Goal: Information Seeking & Learning: Check status

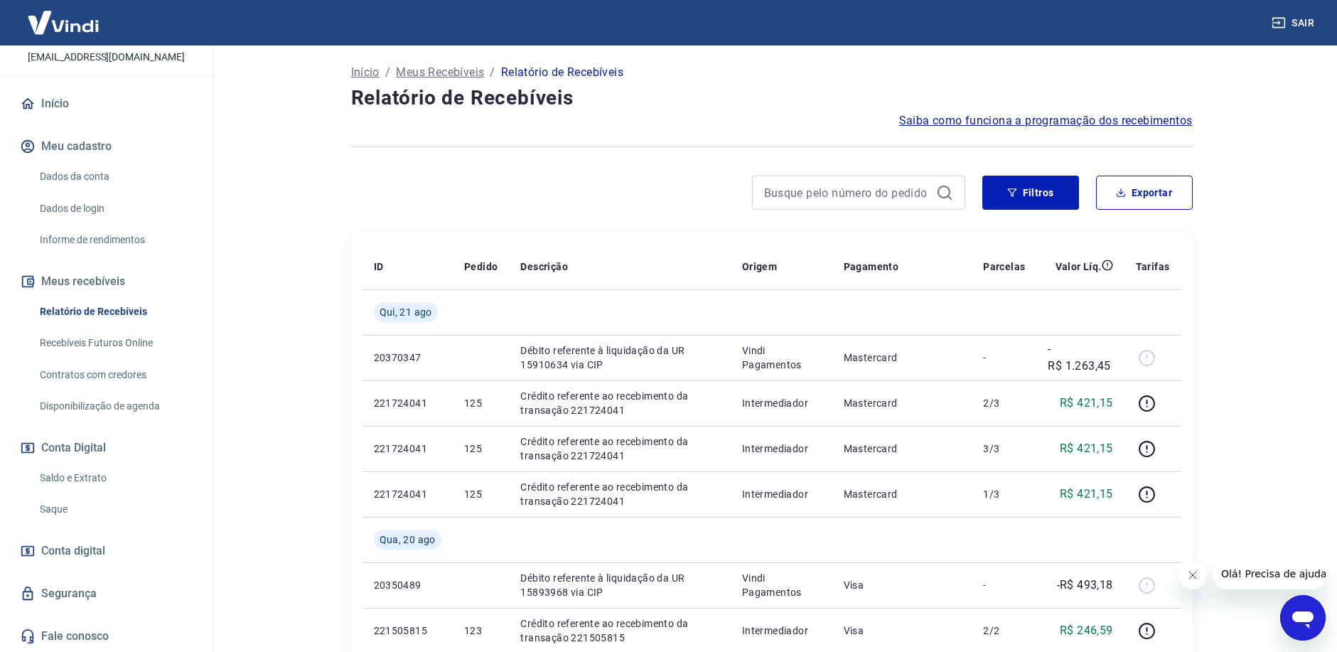
scroll to position [142, 0]
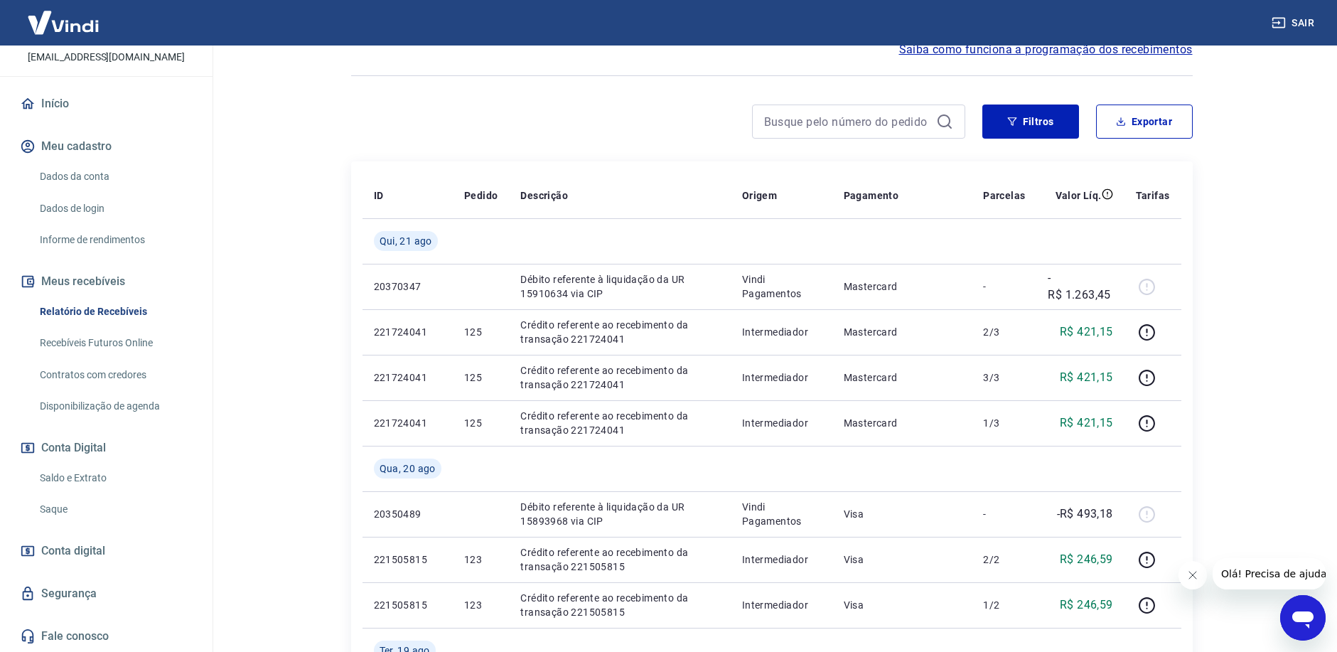
click at [95, 478] on link "Saldo e Extrato" at bounding box center [114, 477] width 161 height 29
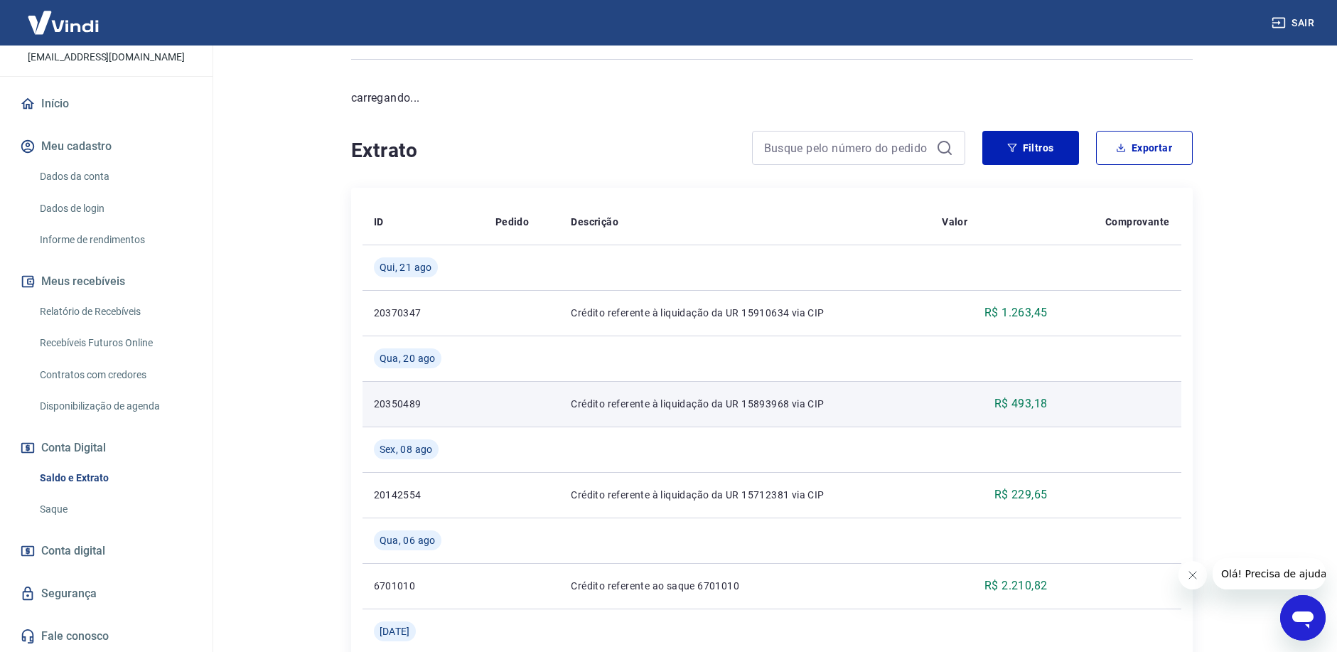
scroll to position [142, 0]
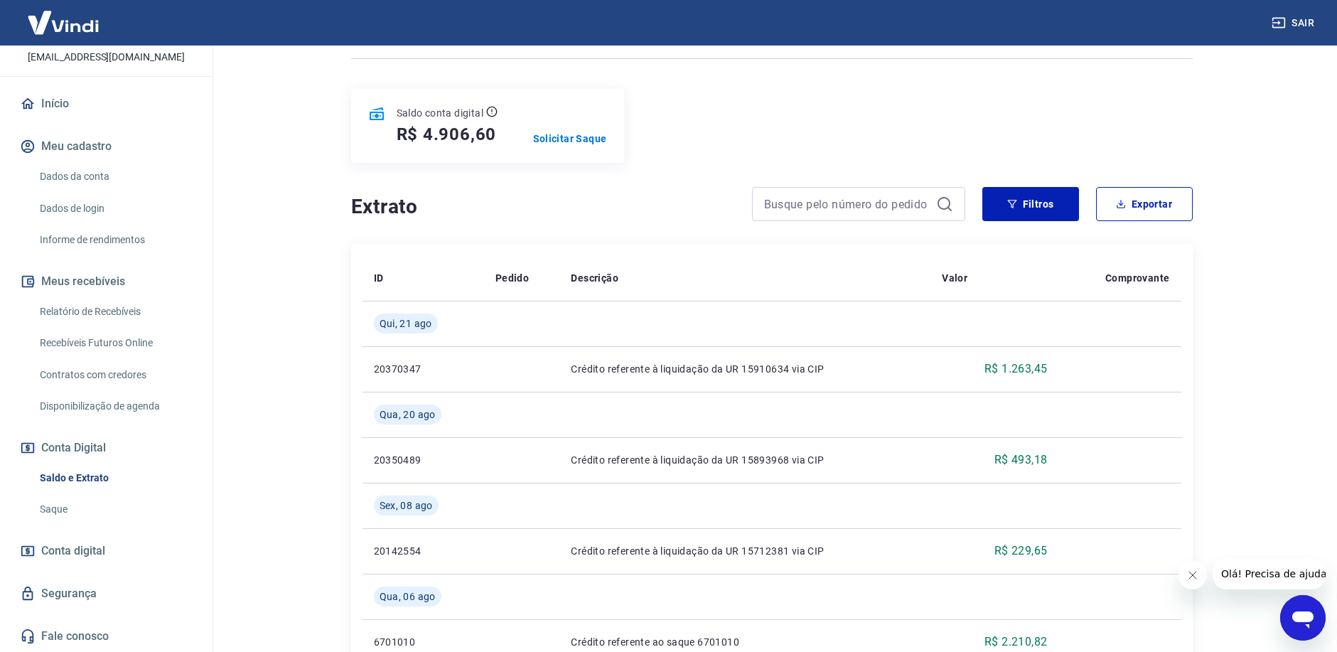
click at [1174, 125] on div "Saldo conta digital R$ 4.906,60 Solicitar Saque" at bounding box center [772, 126] width 842 height 74
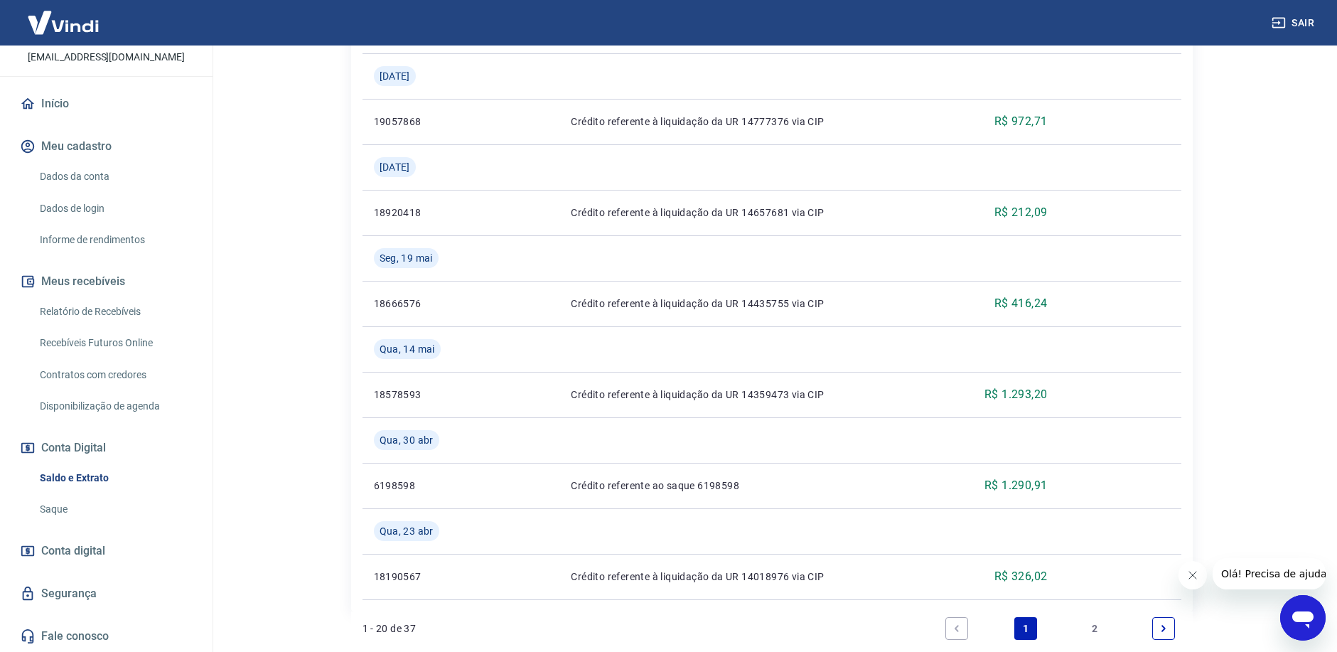
scroll to position [1701, 0]
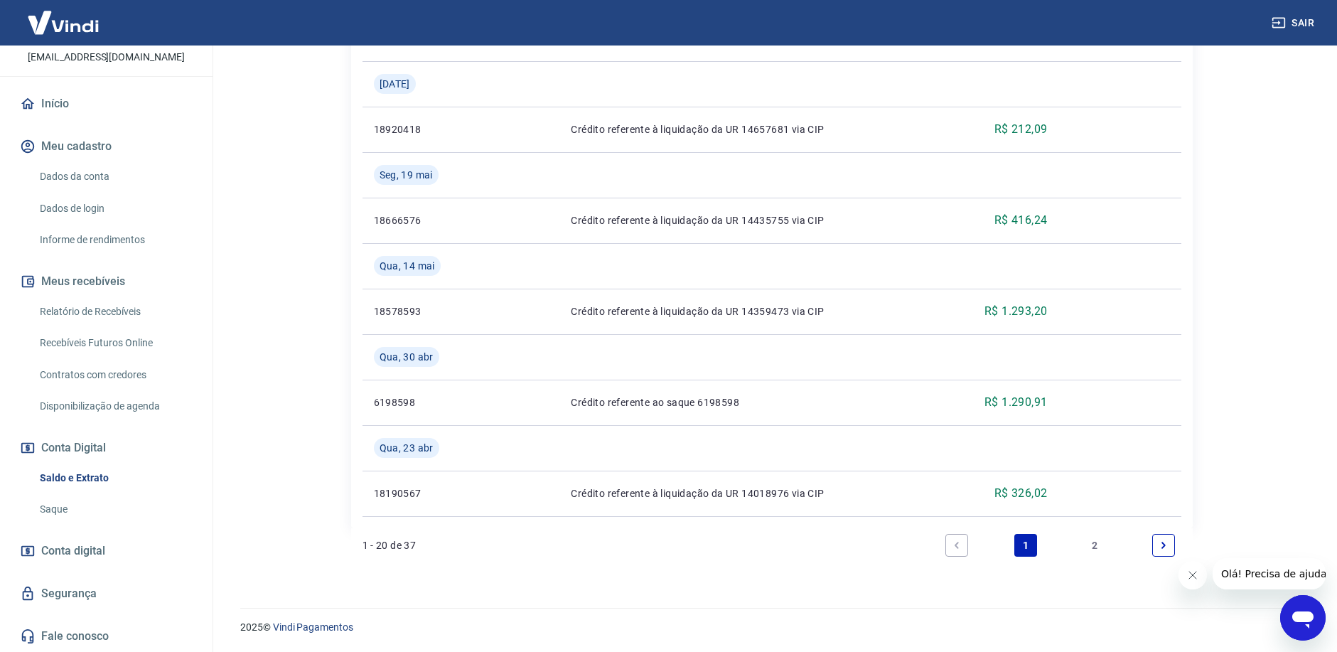
click at [1100, 546] on link "2" at bounding box center [1094, 545] width 23 height 23
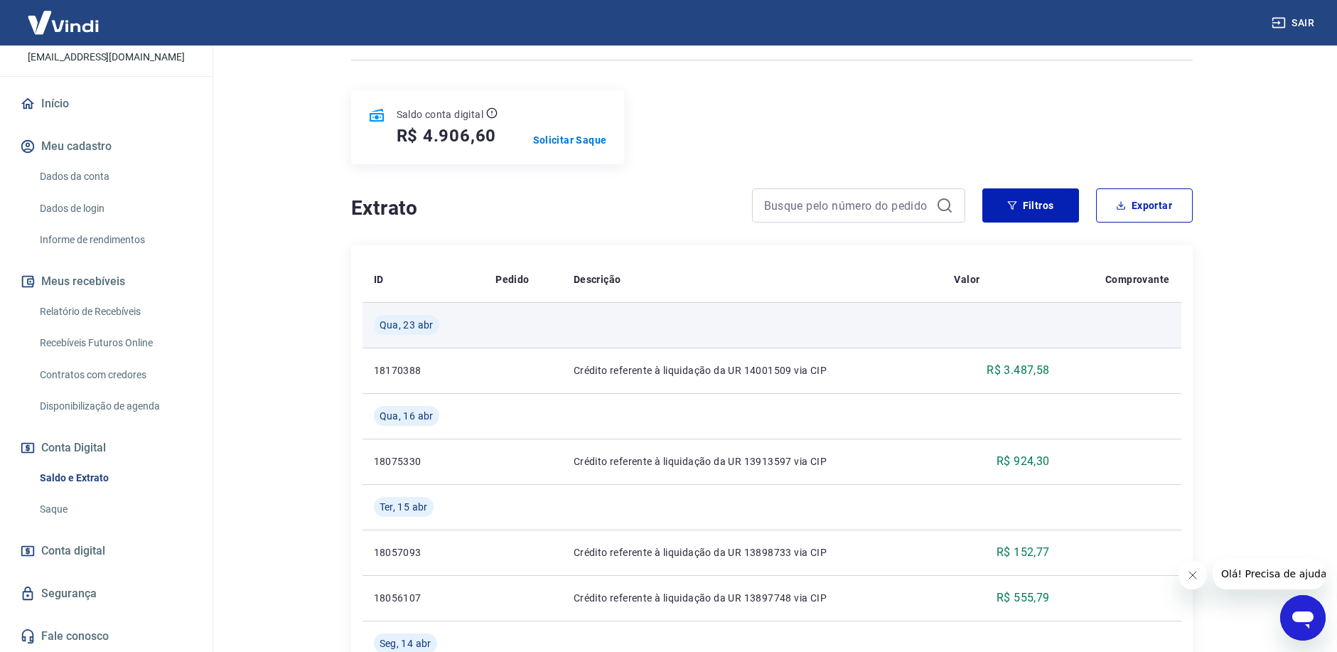
scroll to position [142, 0]
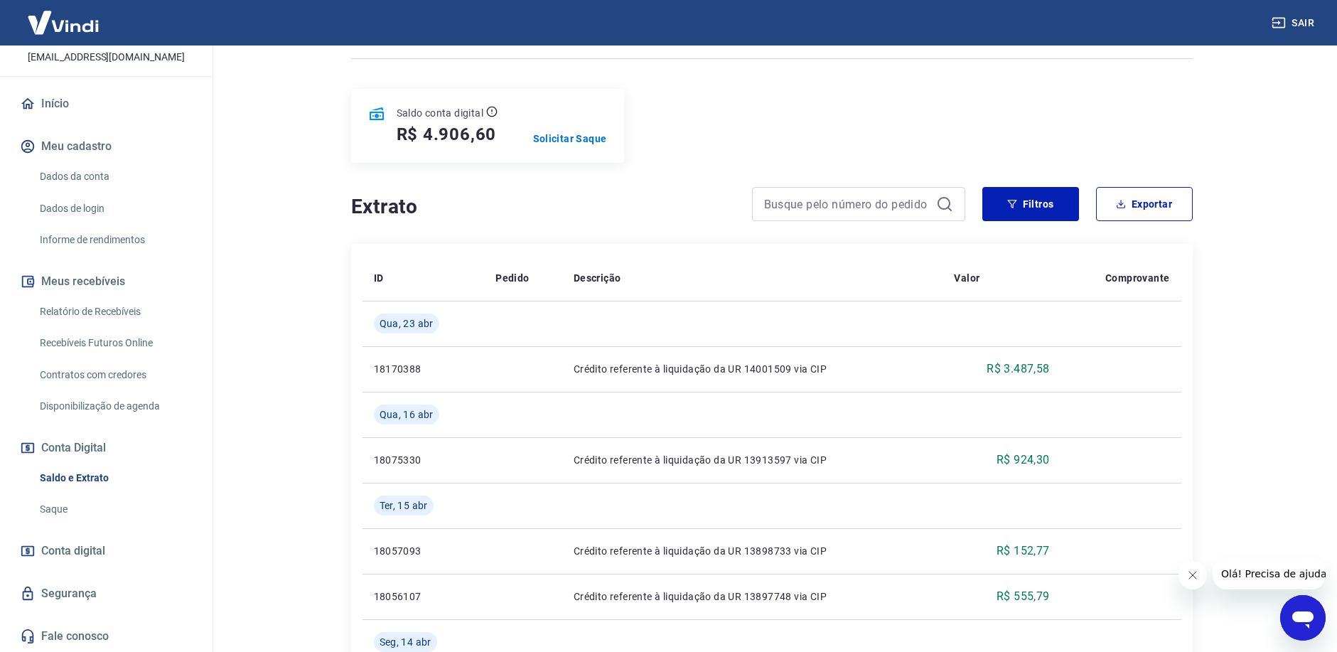
click at [1316, 618] on div "Abrir janela de mensagens" at bounding box center [1302, 617] width 43 height 43
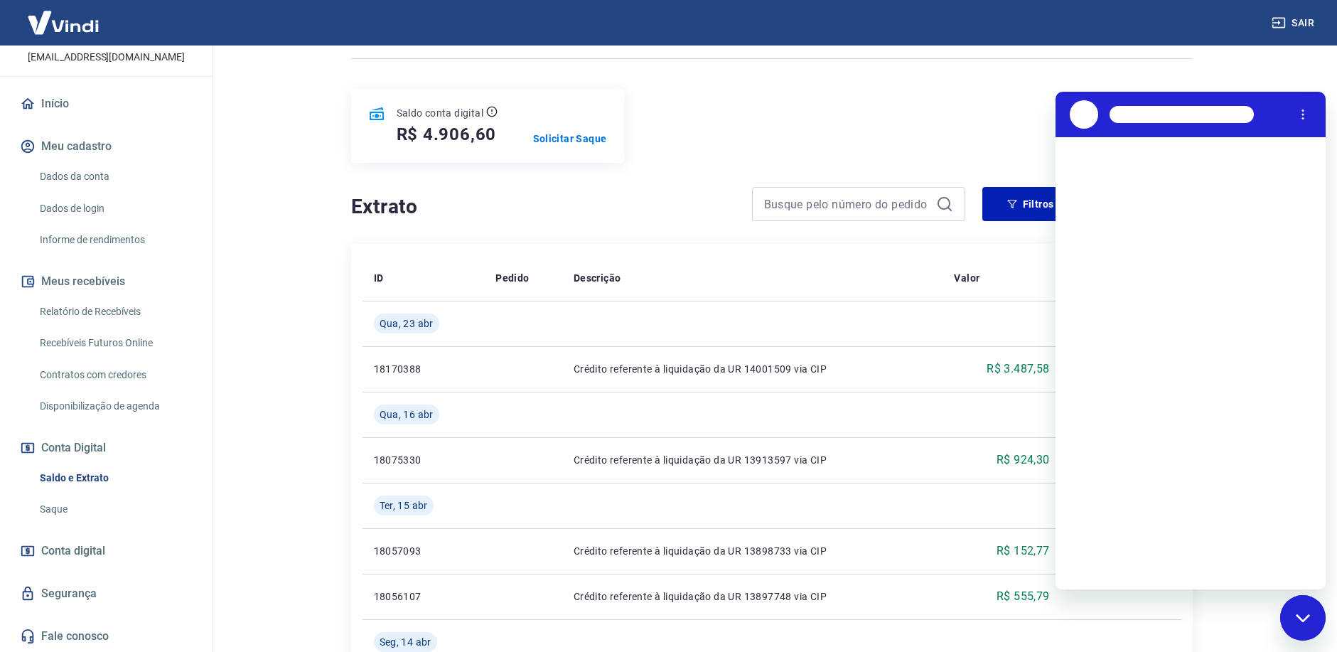
scroll to position [0, 0]
click at [724, 100] on div "Saldo conta digital R$ 4.906,60 Solicitar Saque" at bounding box center [772, 126] width 842 height 74
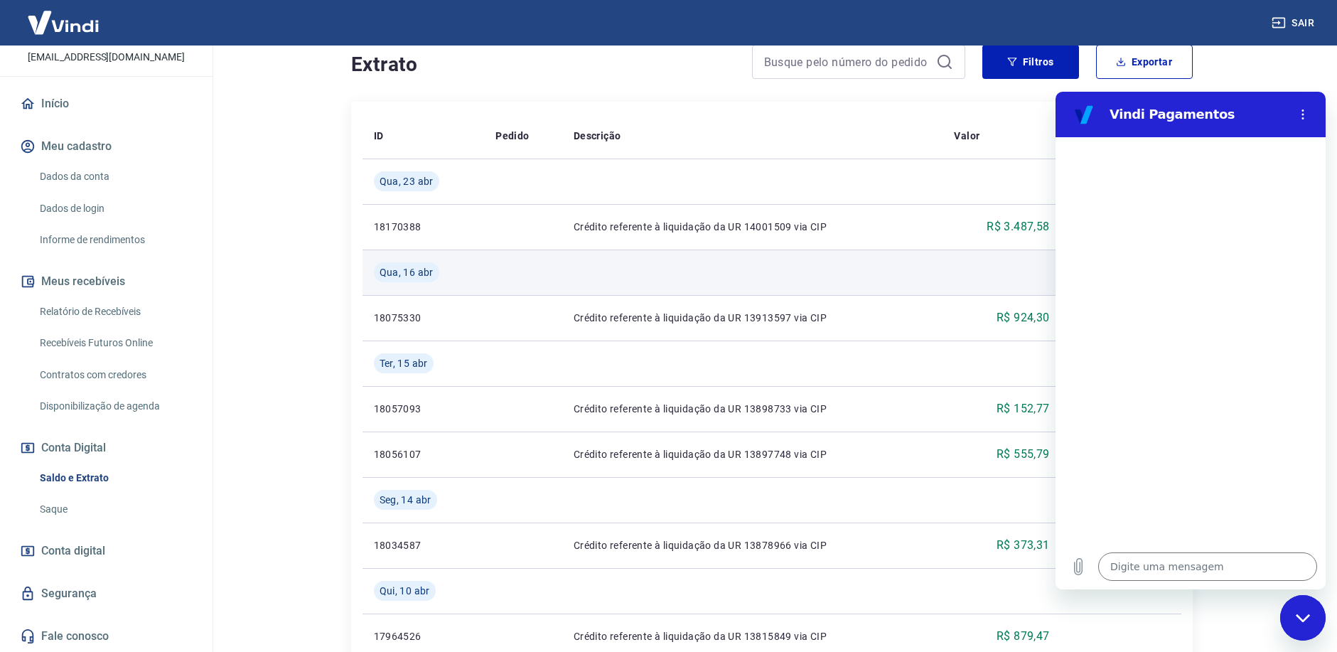
scroll to position [142, 0]
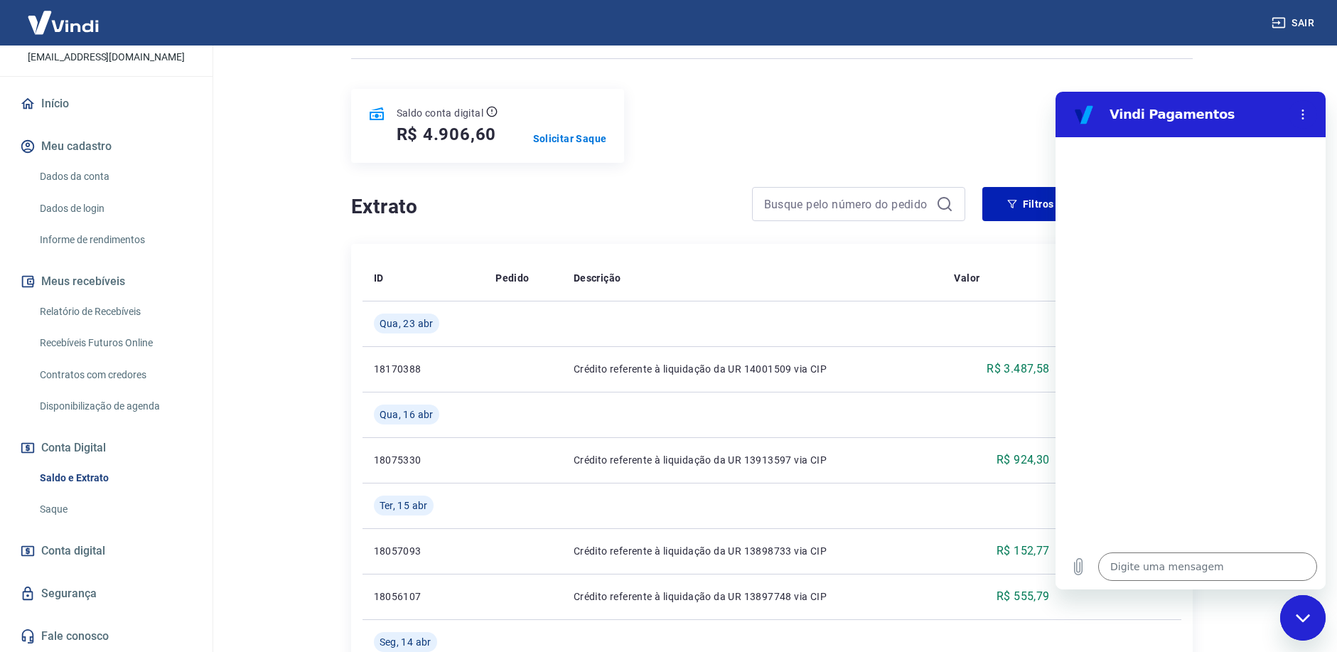
click at [1308, 119] on icon "Menu de opções" at bounding box center [1302, 114] width 11 height 11
click at [1109, 581] on div "Digite uma mensagem x" at bounding box center [1190, 566] width 270 height 45
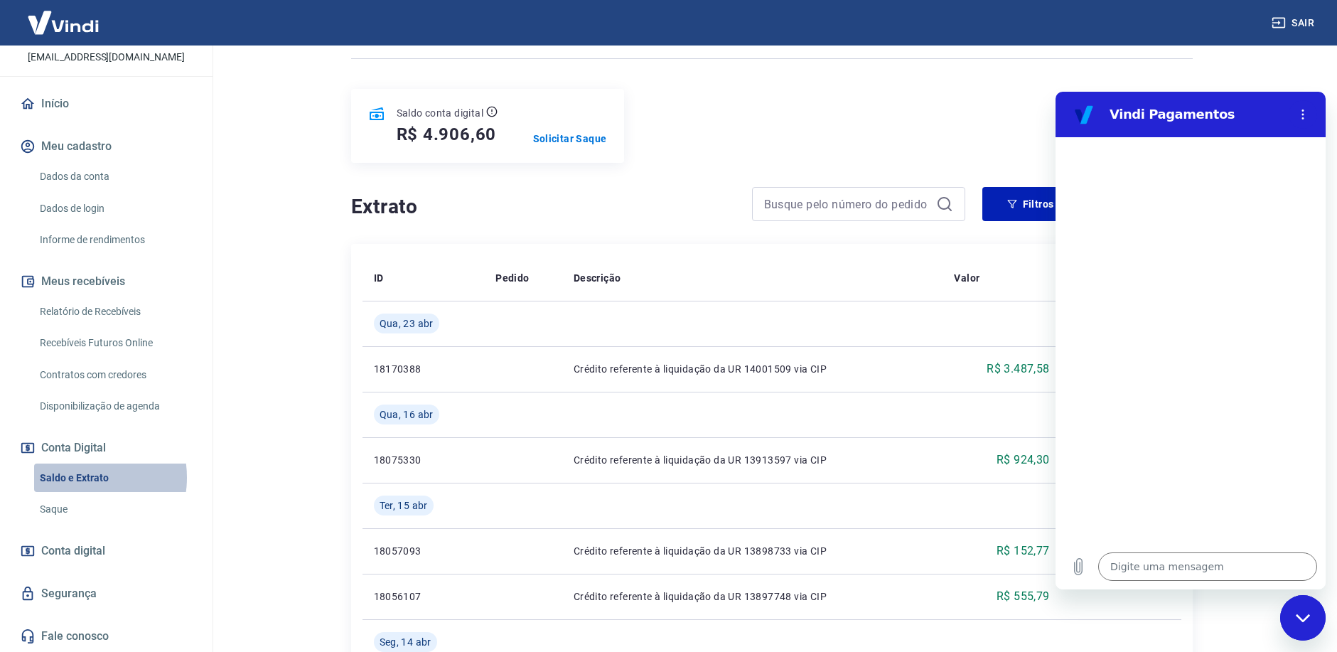
click at [75, 477] on link "Saldo e Extrato" at bounding box center [114, 477] width 161 height 29
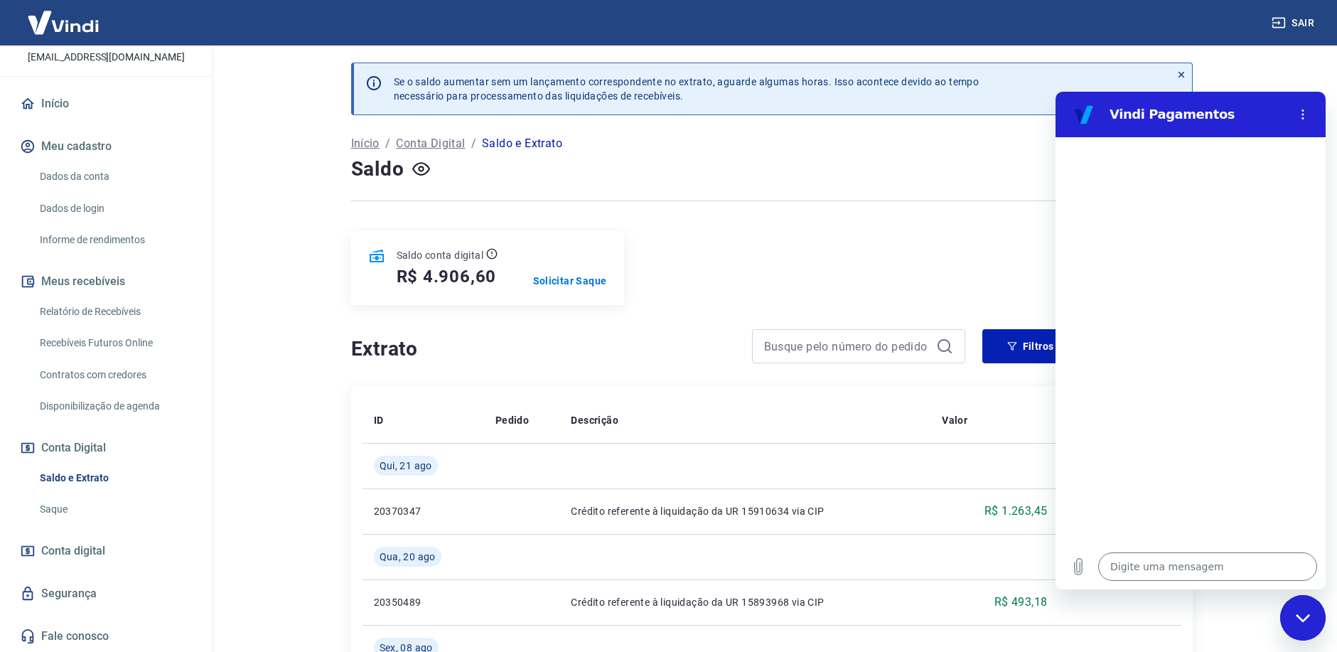
click at [1301, 615] on icon "Fechar janela de mensagens" at bounding box center [1303, 617] width 15 height 9
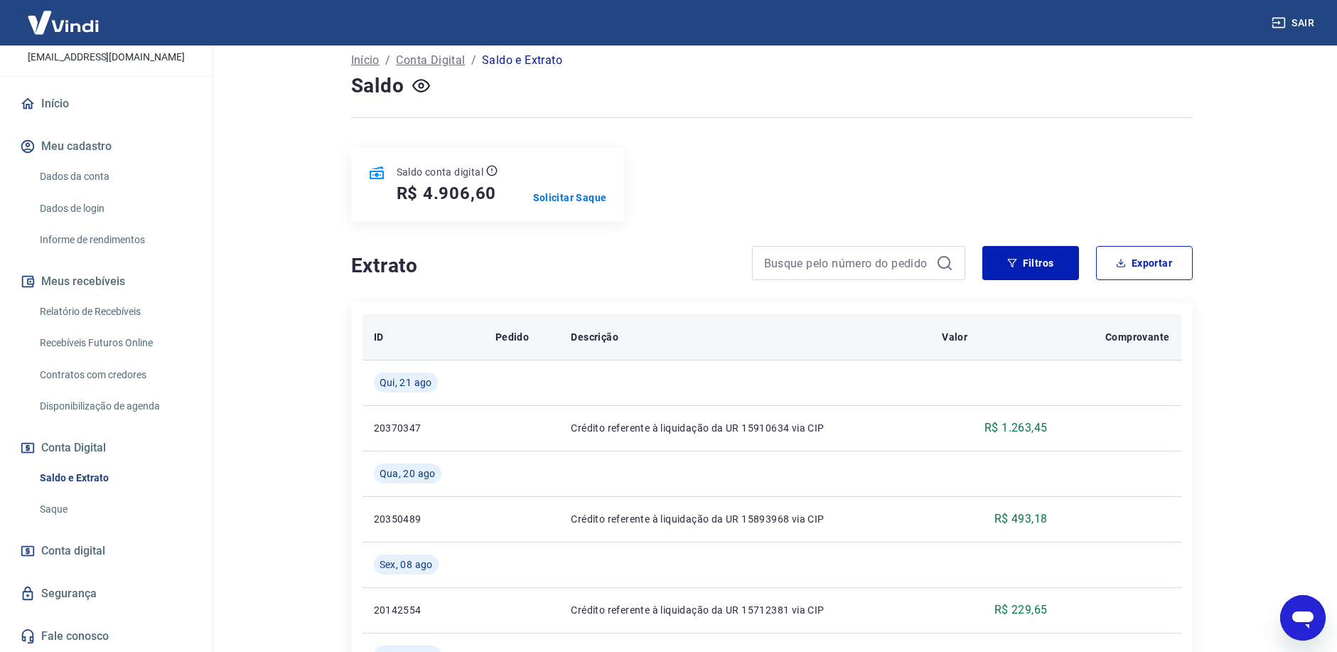
scroll to position [213, 0]
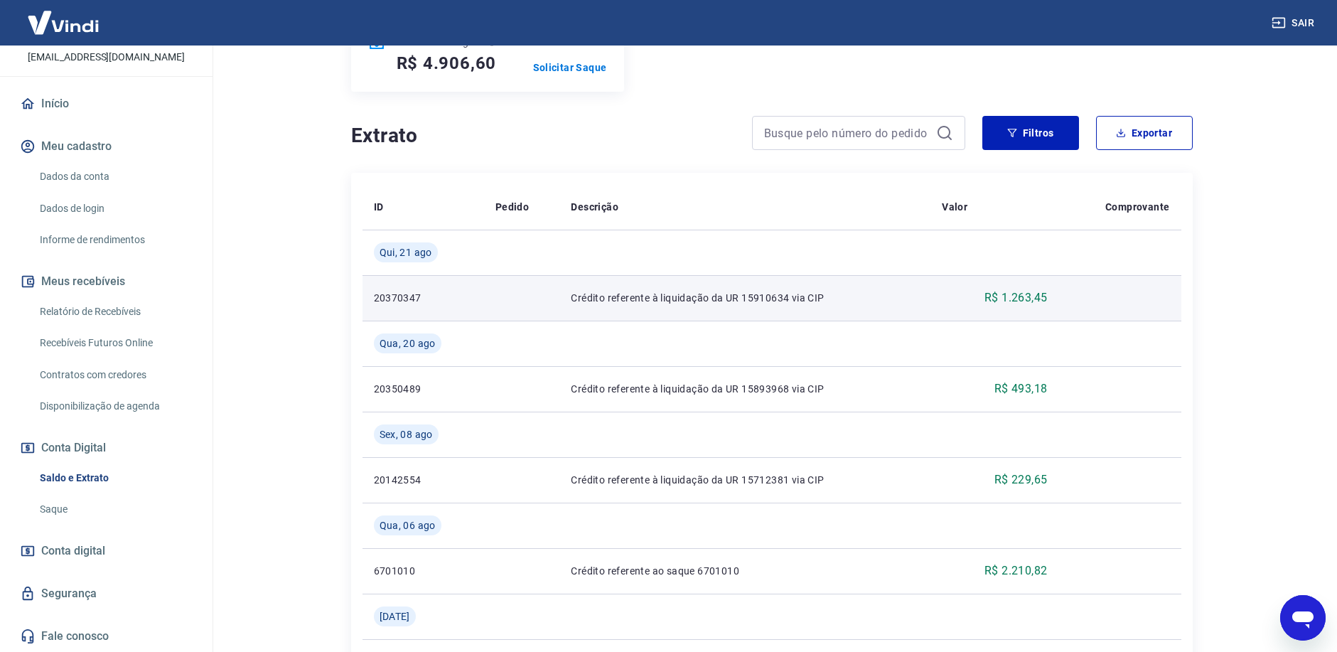
click at [699, 293] on p "Crédito referente à liquidação da UR 15910634 via CIP" at bounding box center [745, 298] width 348 height 14
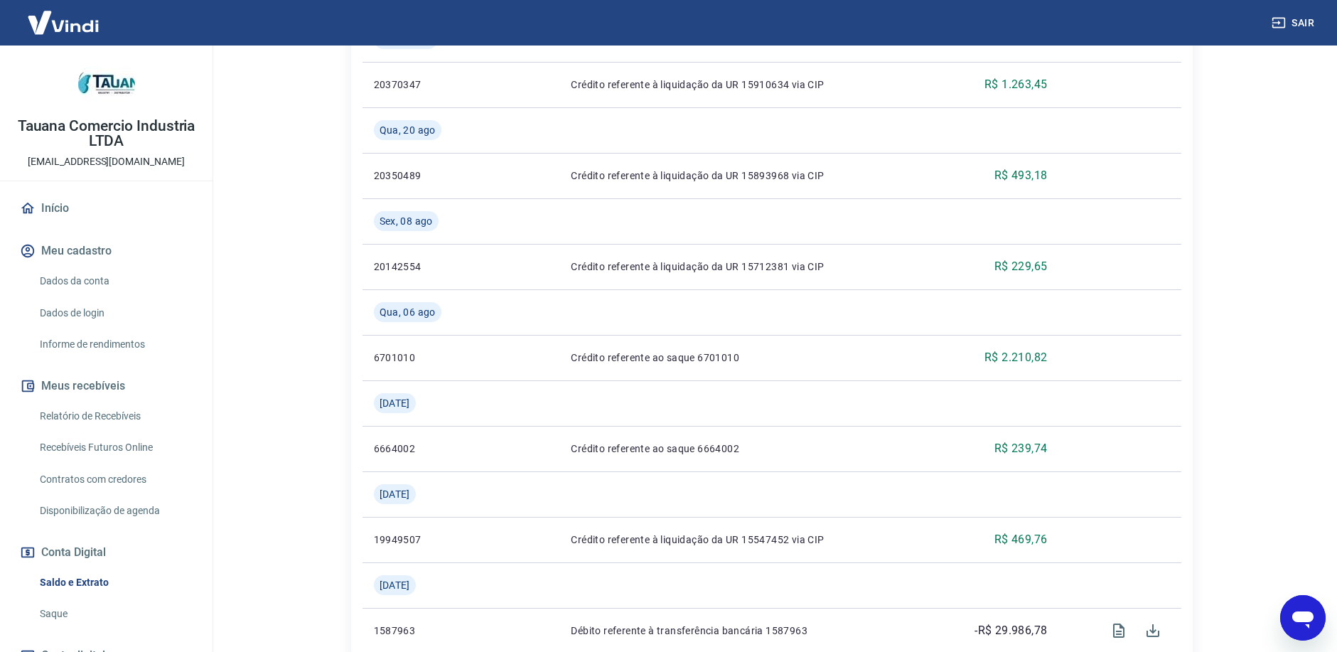
scroll to position [0, 0]
click at [100, 416] on link "Relatório de Recebíveis" at bounding box center [114, 416] width 161 height 29
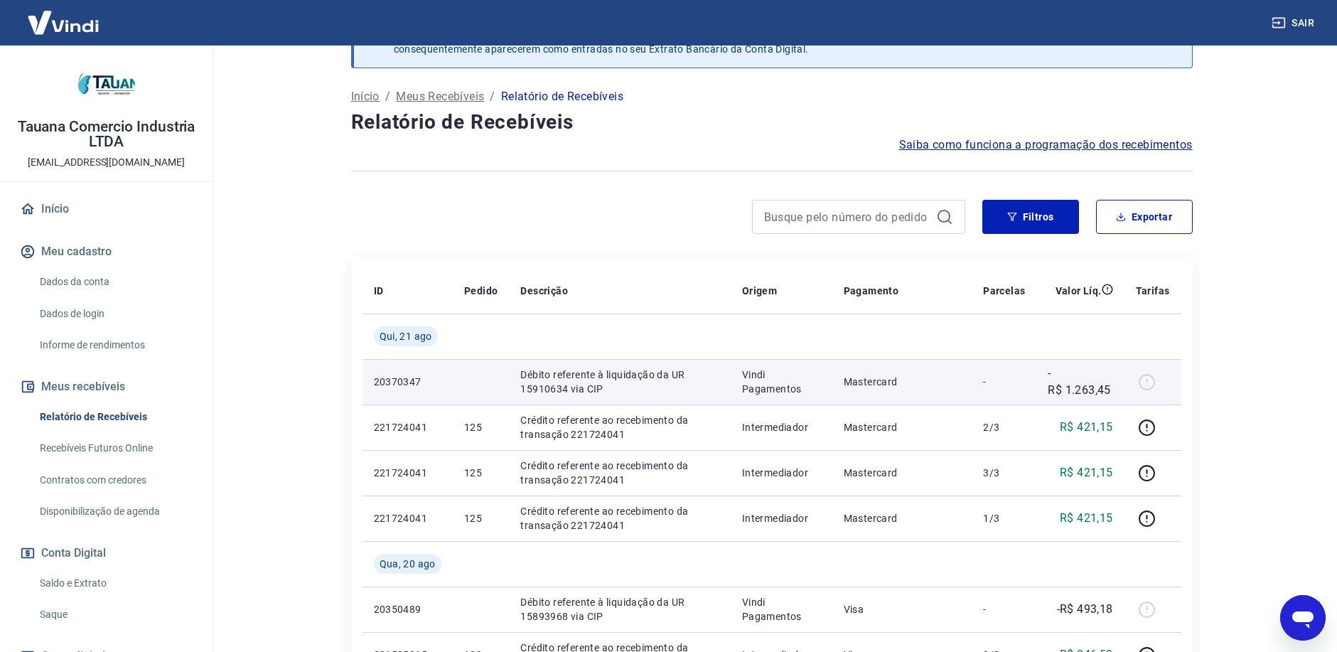
scroll to position [71, 0]
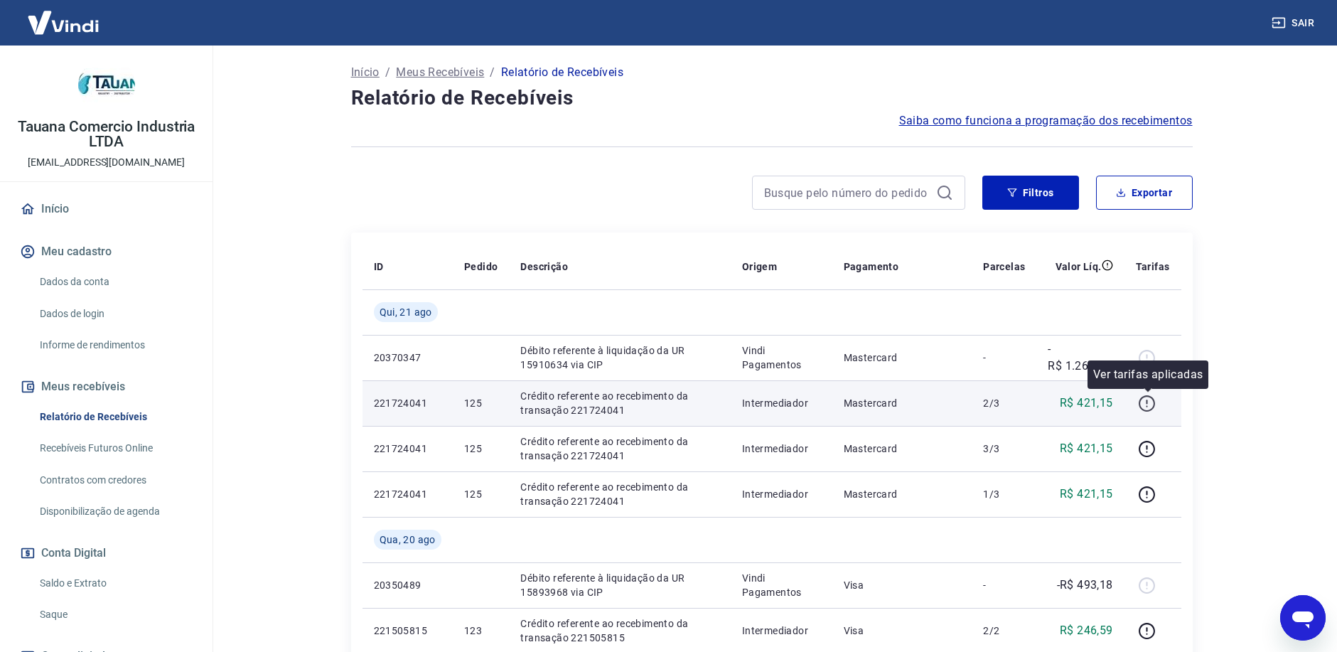
click at [1143, 406] on icon "button" at bounding box center [1147, 403] width 18 height 18
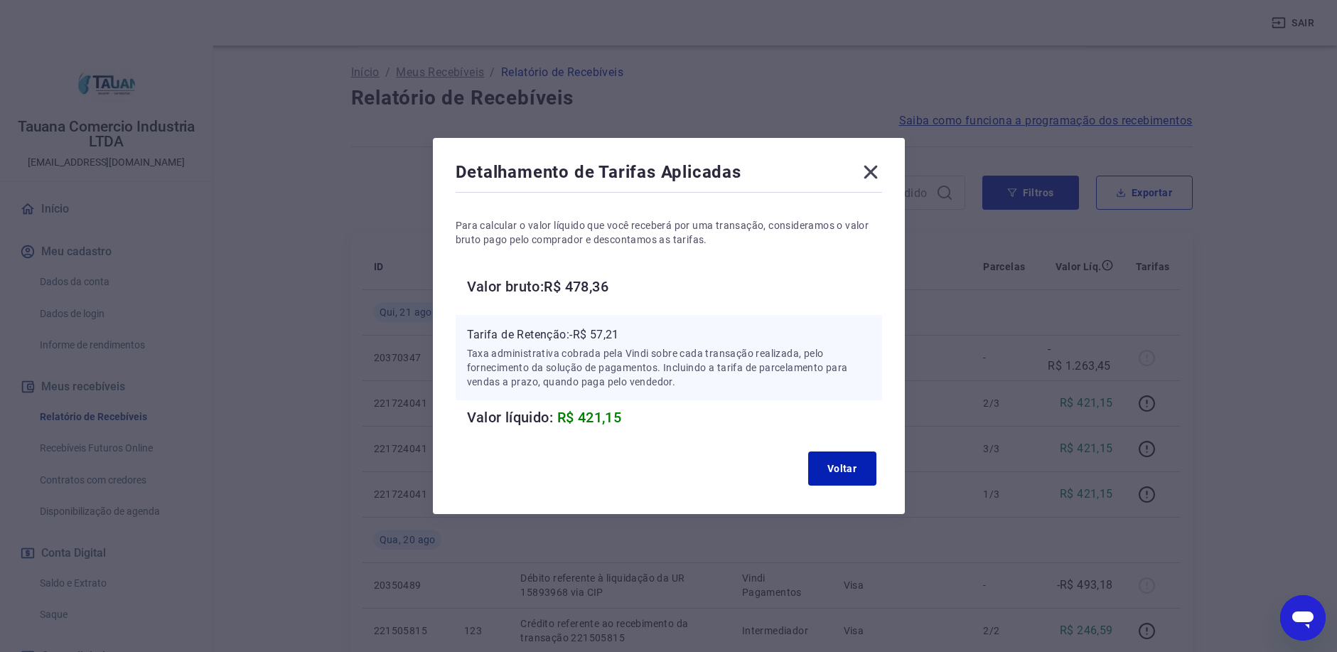
click at [869, 168] on icon at bounding box center [870, 172] width 23 height 23
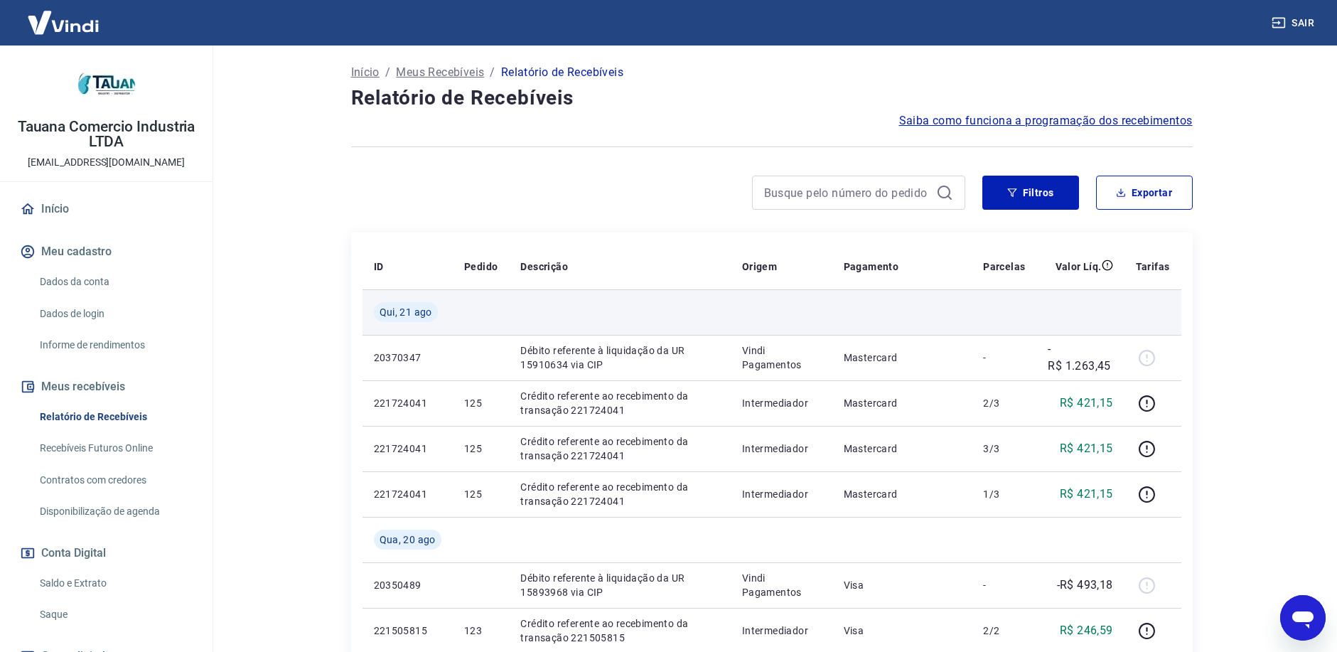
scroll to position [142, 0]
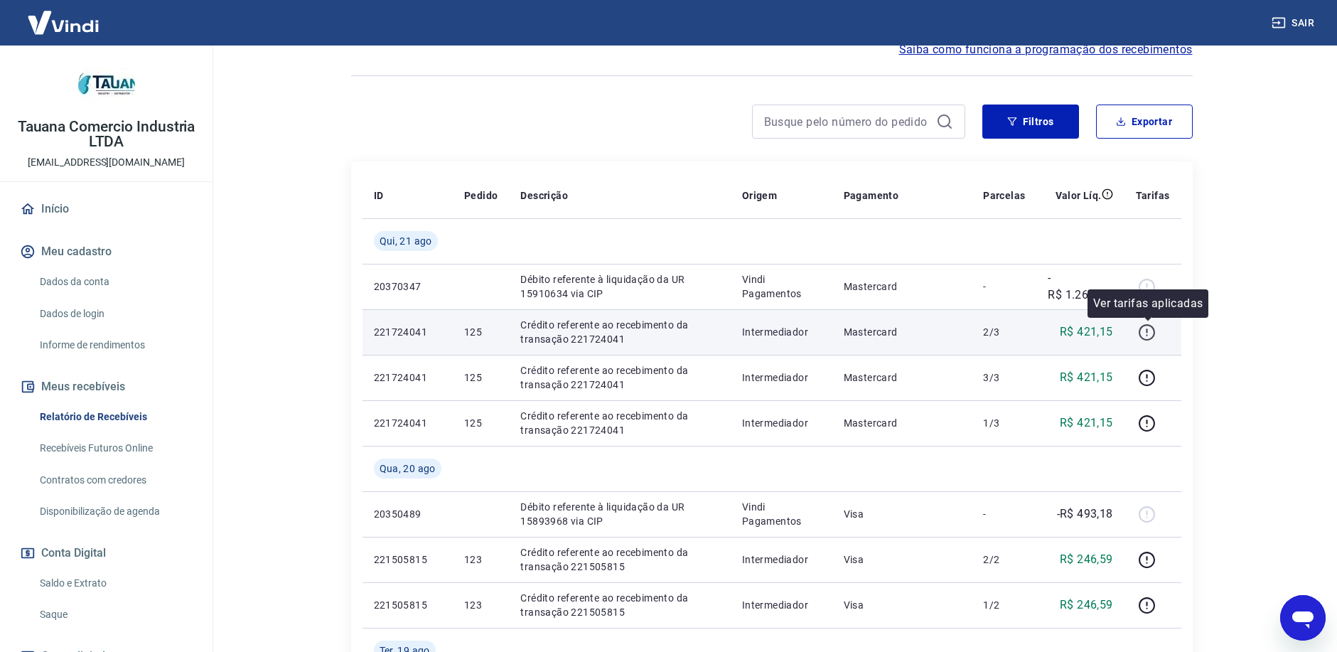
click at [1148, 329] on icon "button" at bounding box center [1146, 330] width 1 height 4
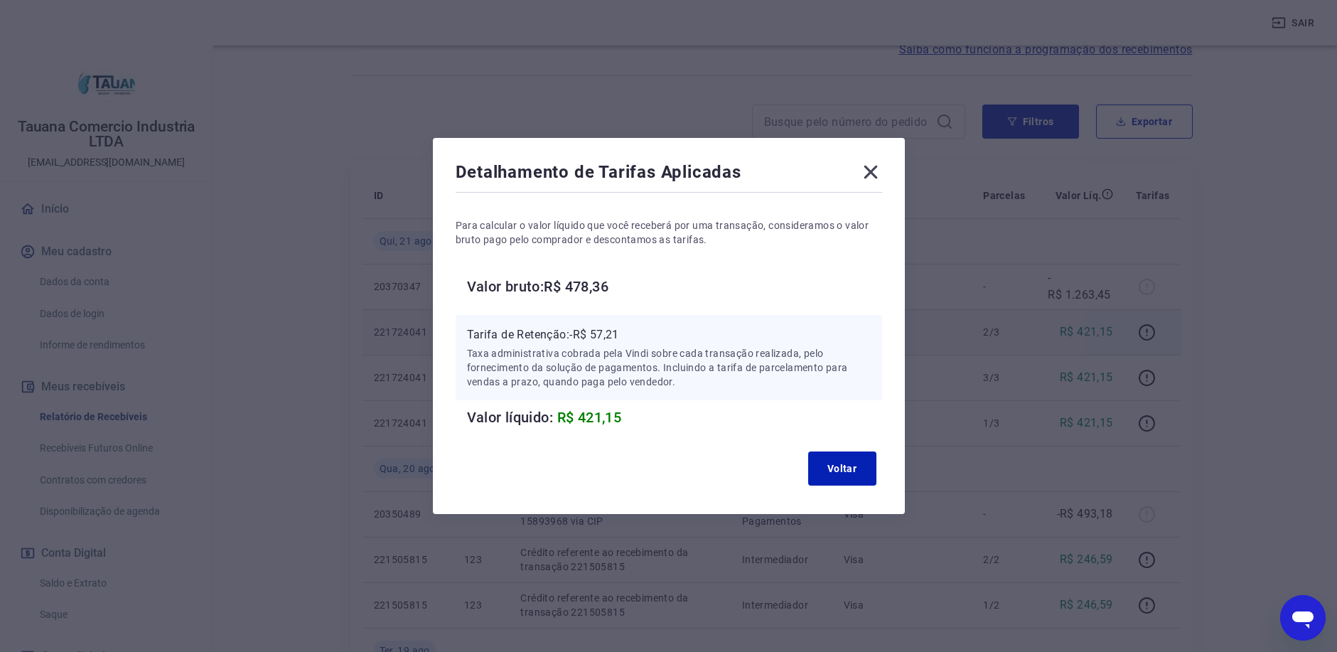
click at [882, 176] on icon at bounding box center [870, 172] width 23 height 23
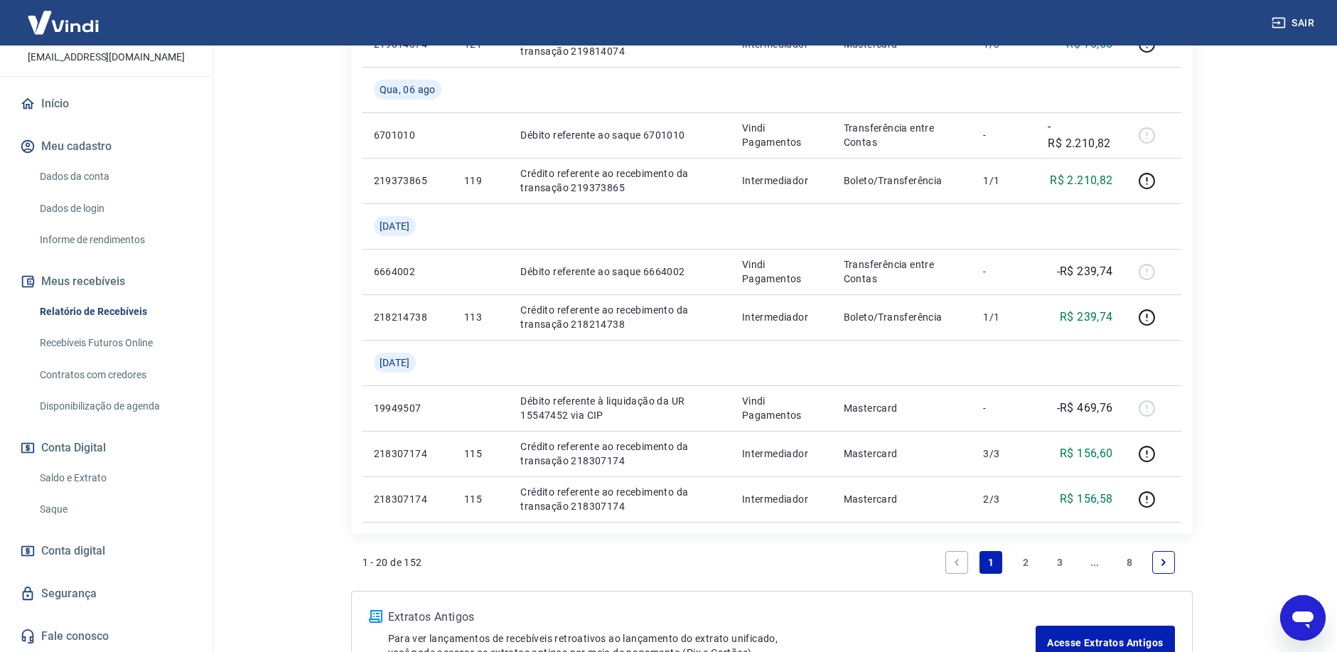
scroll to position [1137, 0]
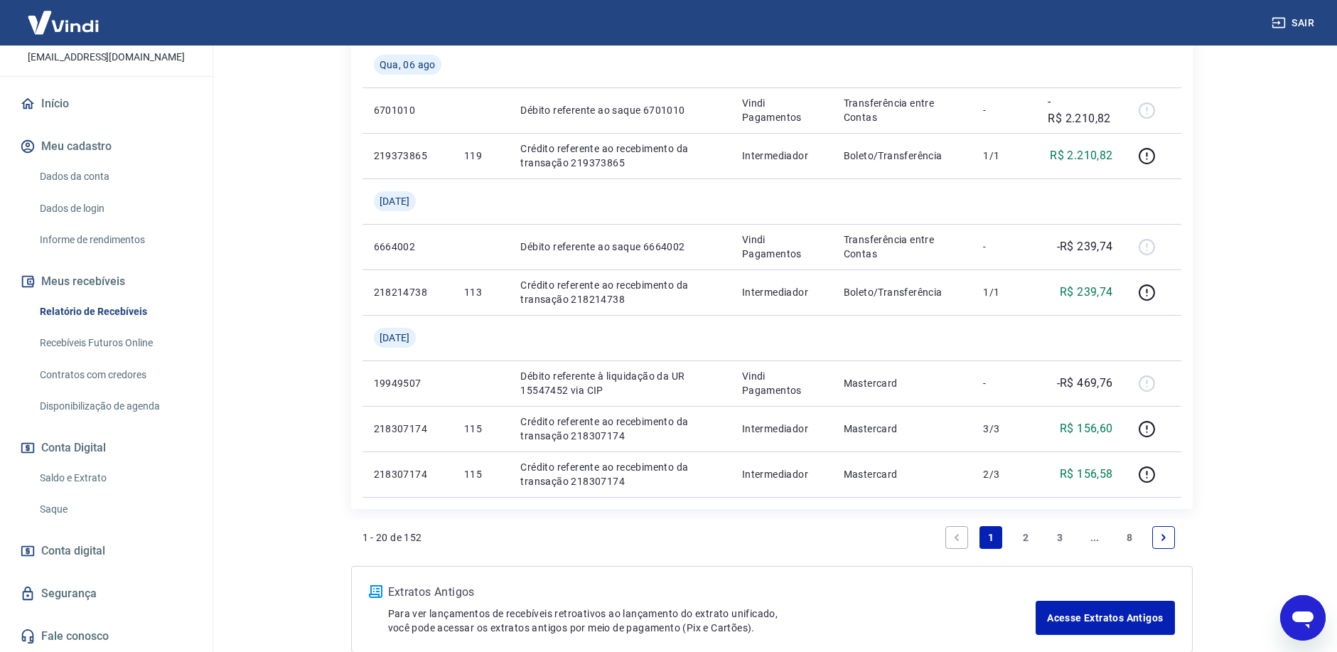
click at [98, 485] on link "Saldo e Extrato" at bounding box center [114, 477] width 161 height 29
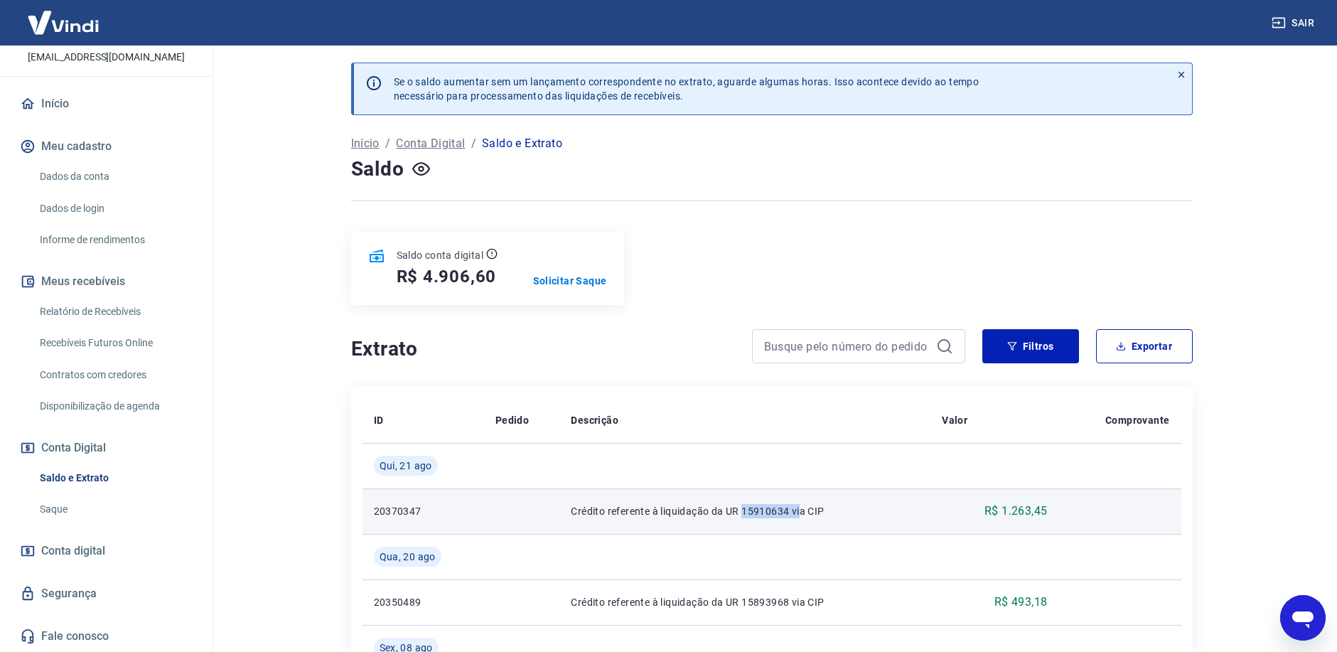
drag, startPoint x: 741, startPoint y: 510, endPoint x: 798, endPoint y: 513, distance: 57.6
click at [798, 513] on p "Crédito referente à liquidação da UR 15910634 via CIP" at bounding box center [745, 511] width 348 height 14
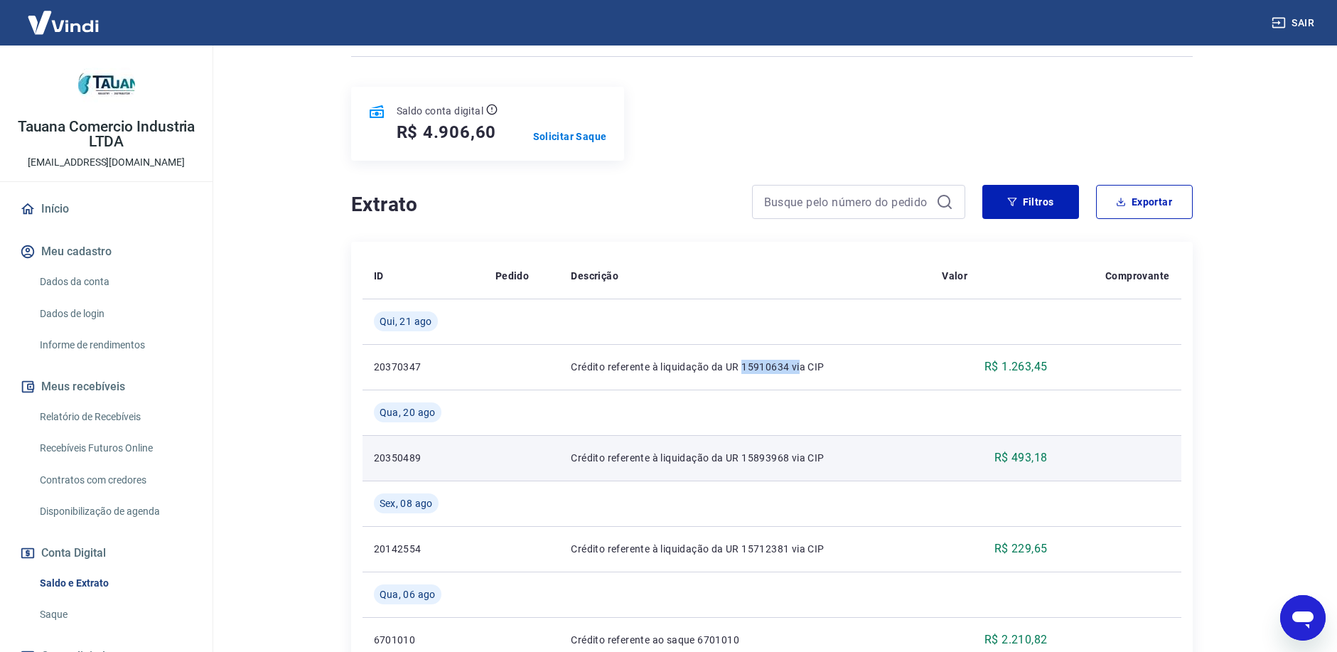
scroll to position [213, 0]
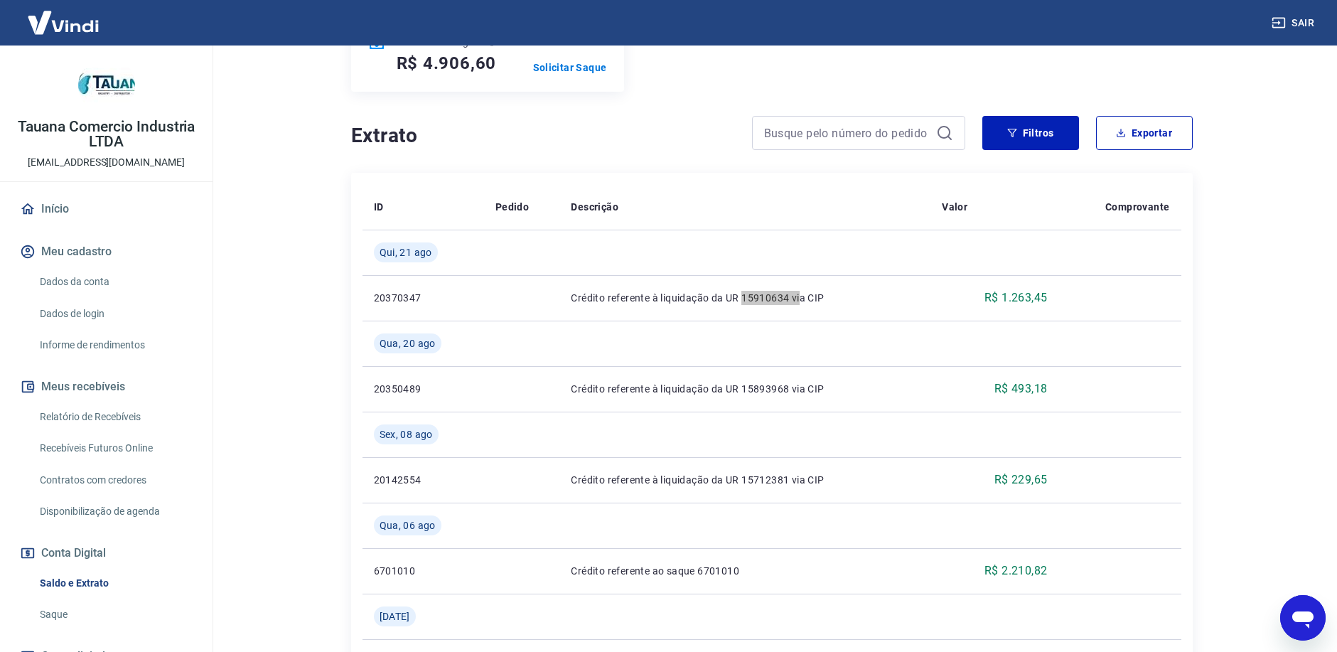
click at [1296, 628] on icon "Abrir janela de mensagens" at bounding box center [1303, 618] width 26 height 26
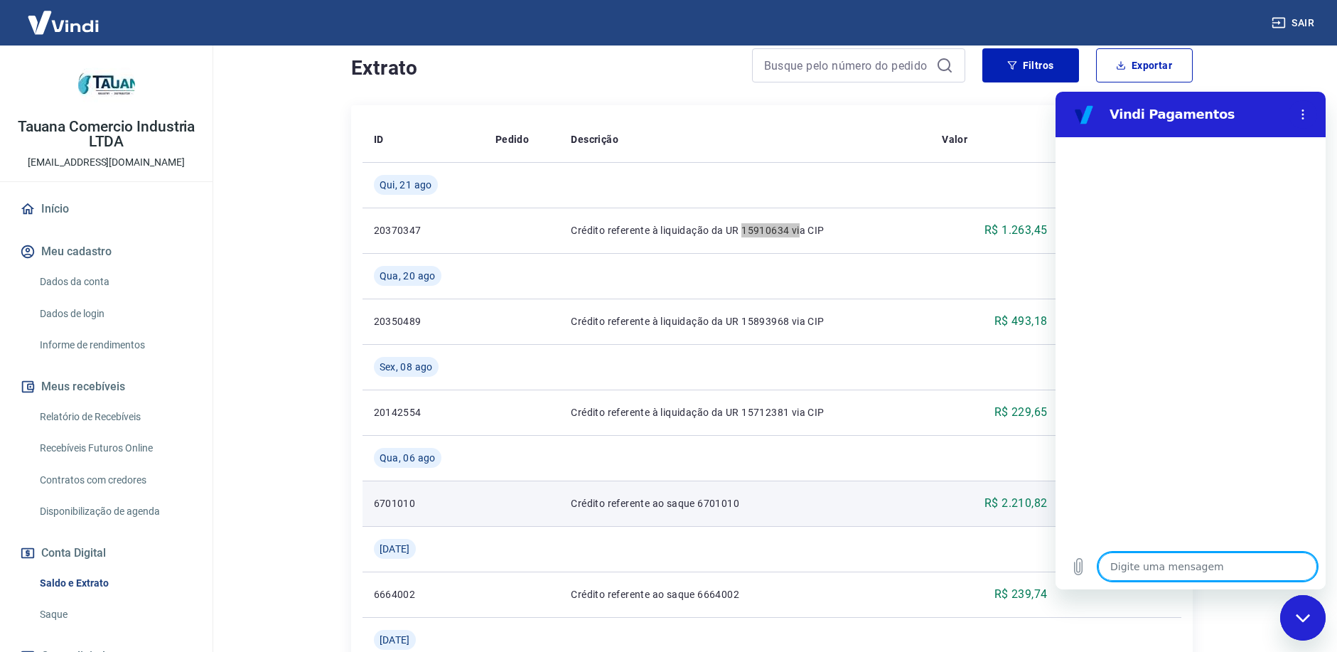
scroll to position [284, 0]
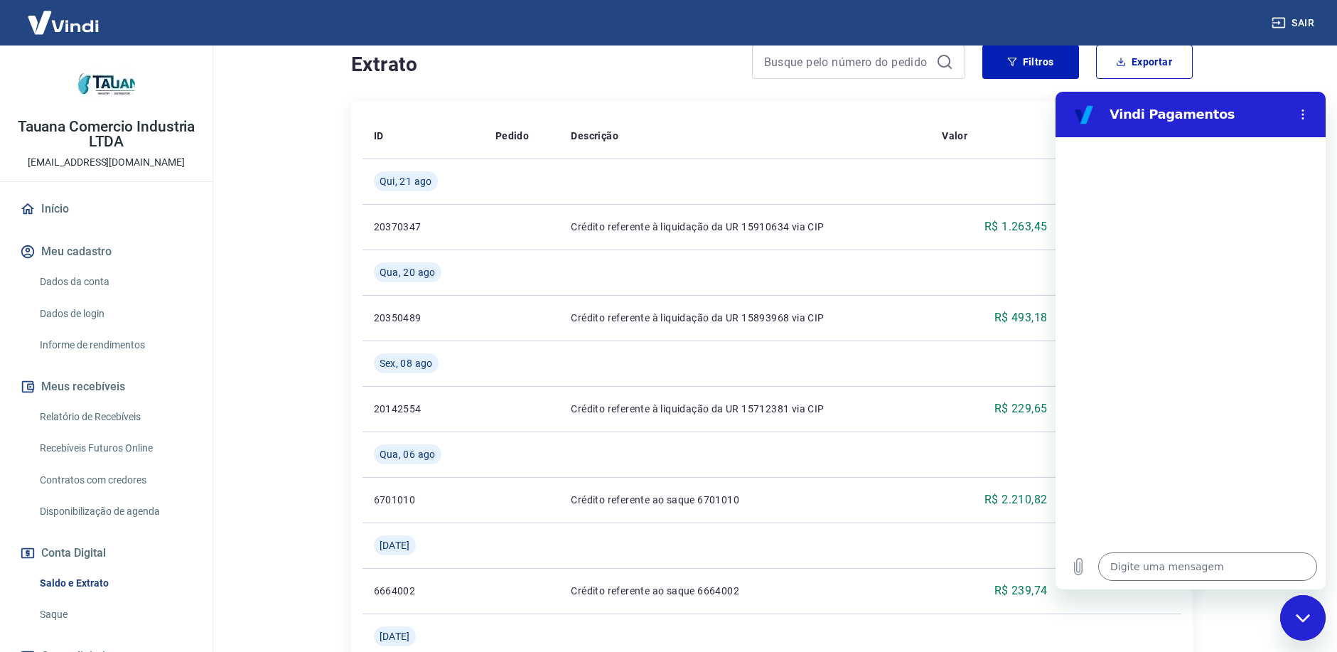
click at [1313, 624] on div "Fechar janela de mensagens" at bounding box center [1302, 617] width 43 height 43
type textarea "x"
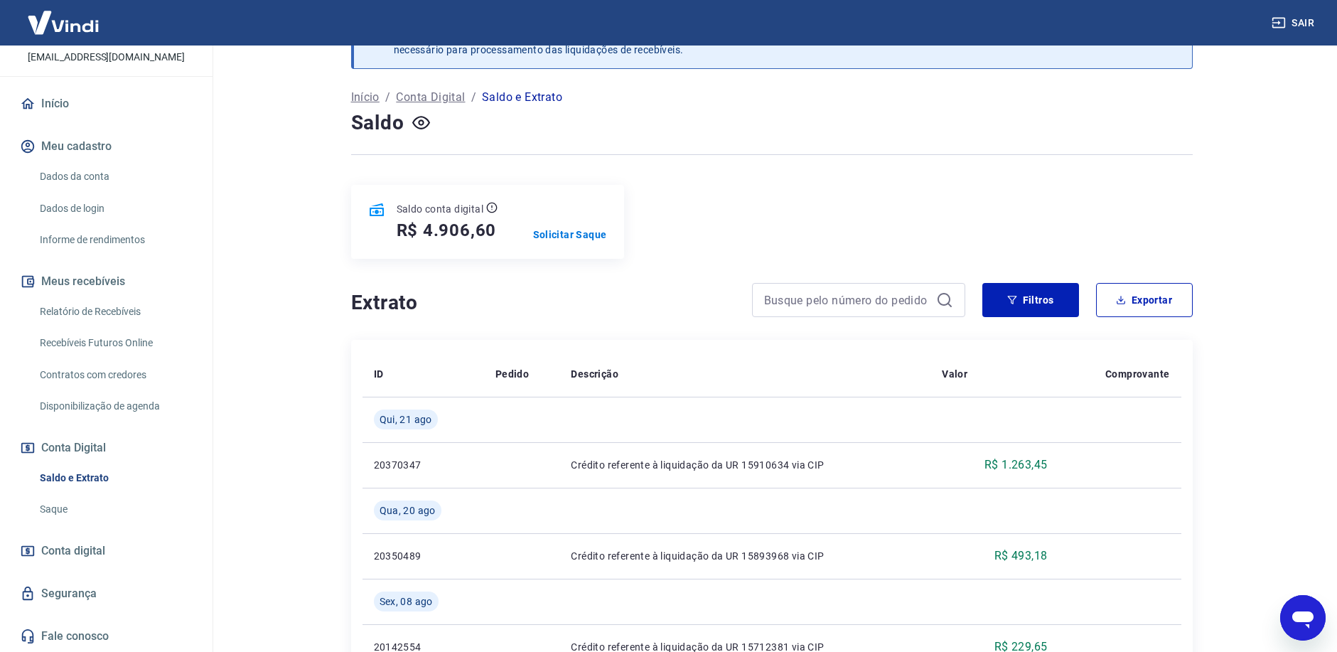
scroll to position [71, 0]
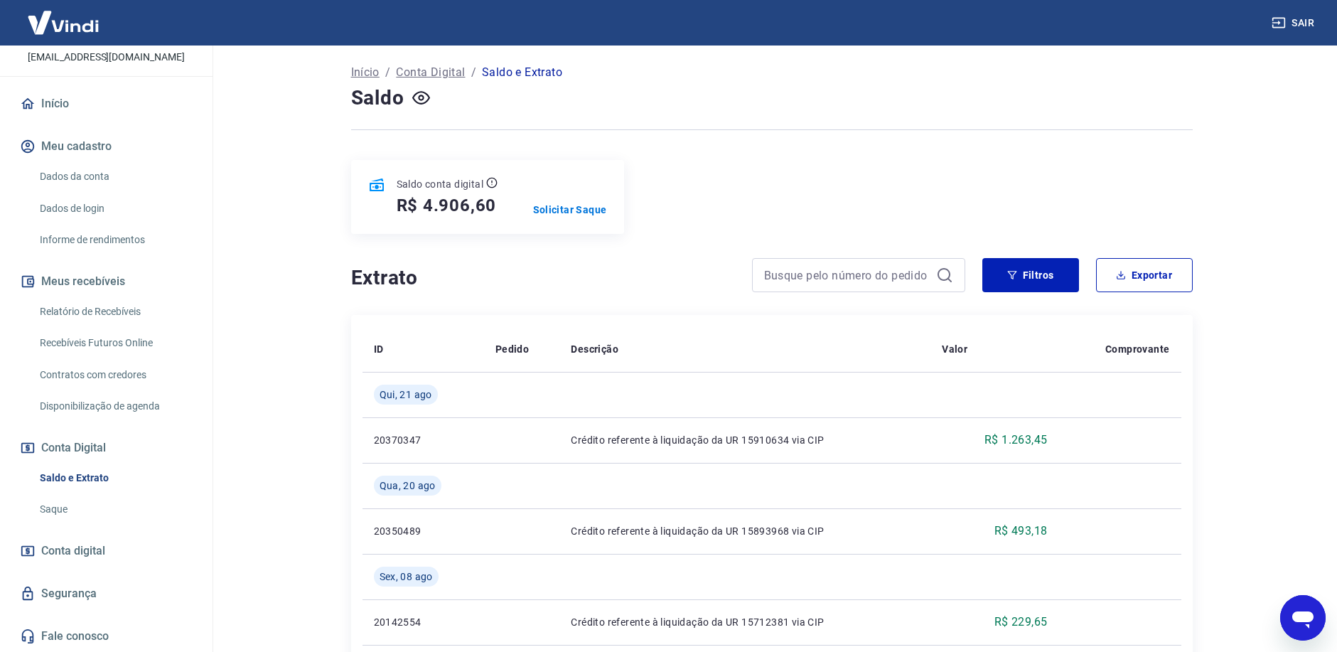
click at [66, 560] on span "Conta digital" at bounding box center [73, 551] width 64 height 20
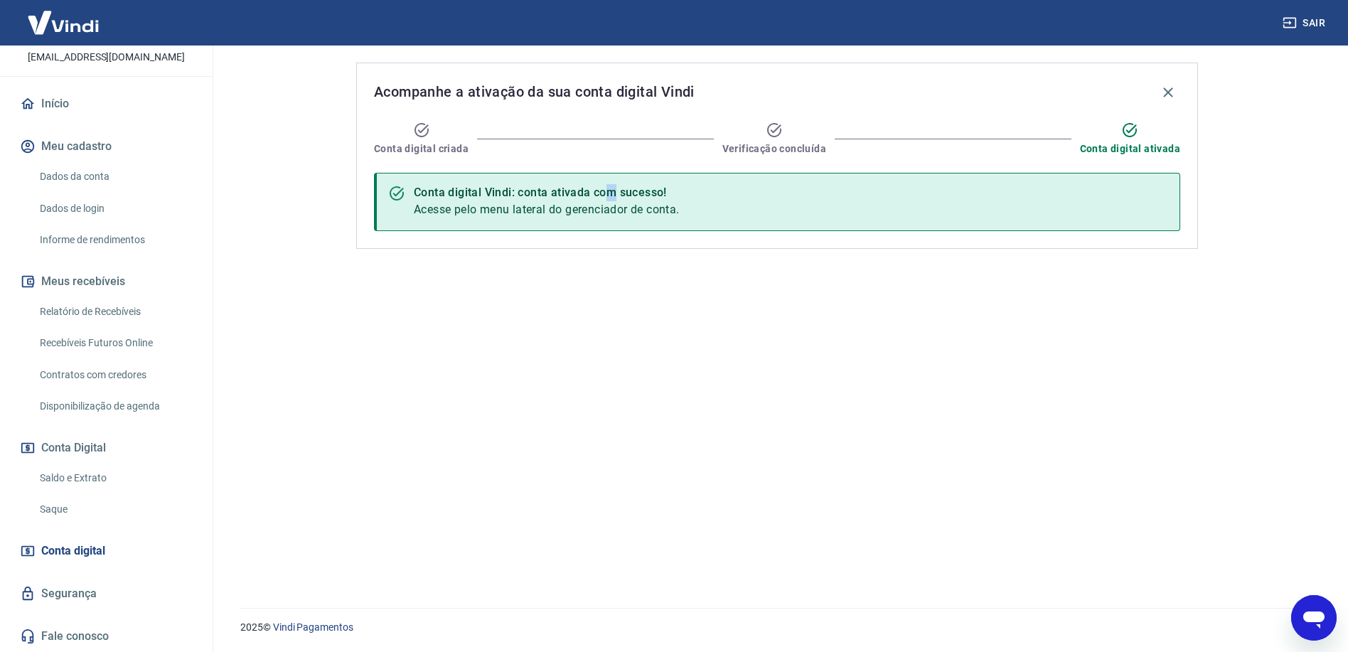
click at [614, 198] on div "Conta digital Vindi: conta ativada com sucesso!" at bounding box center [547, 192] width 266 height 17
click at [89, 484] on link "Saldo e Extrato" at bounding box center [114, 477] width 161 height 29
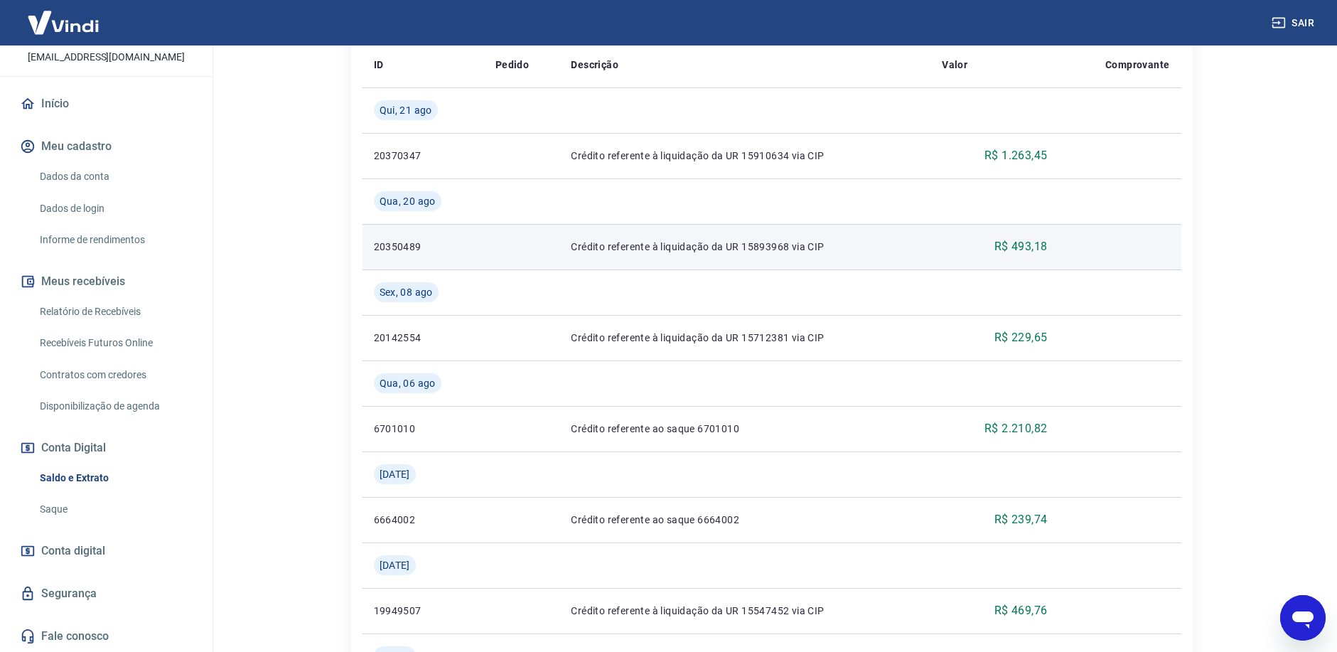
scroll to position [142, 0]
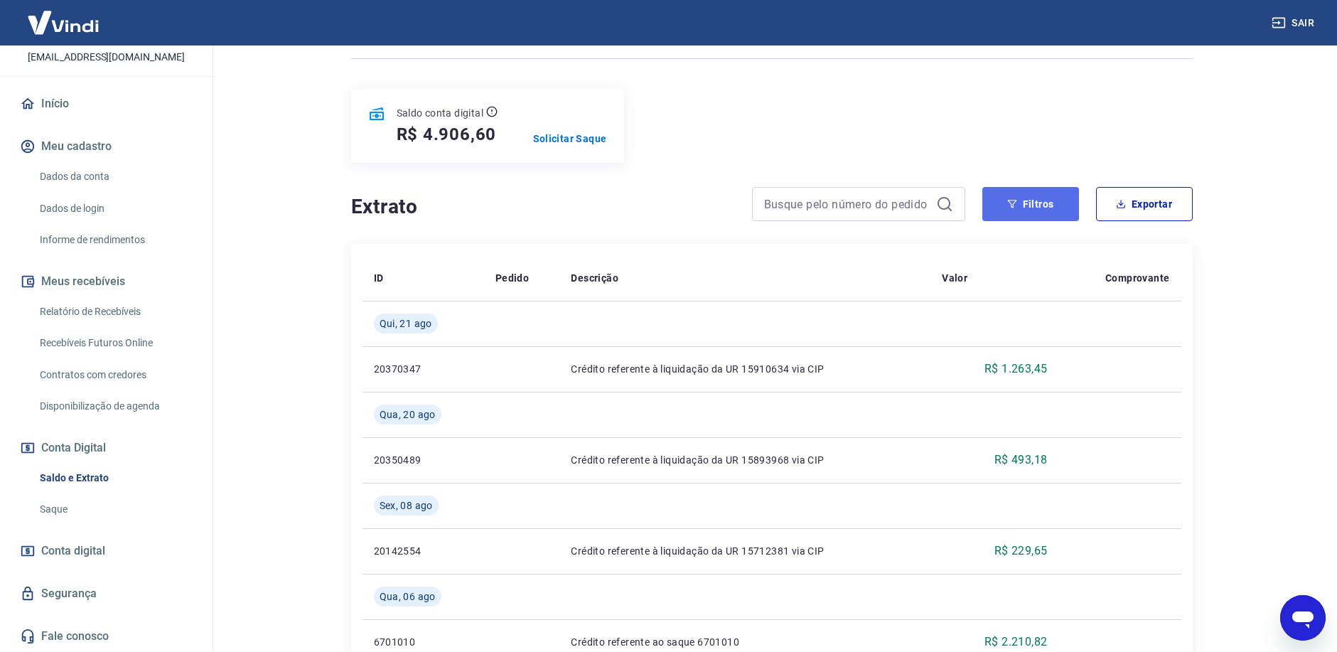
click at [1032, 213] on button "Filtros" at bounding box center [1030, 204] width 97 height 34
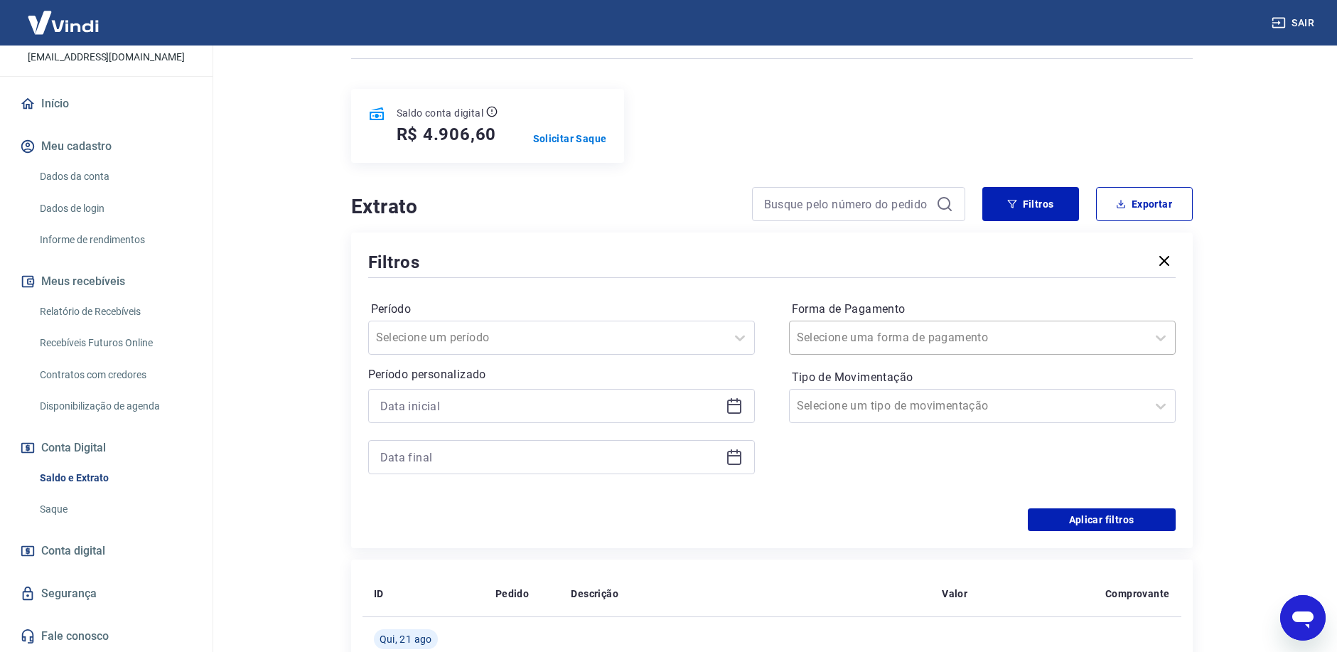
click at [1026, 344] on div at bounding box center [968, 338] width 343 height 20
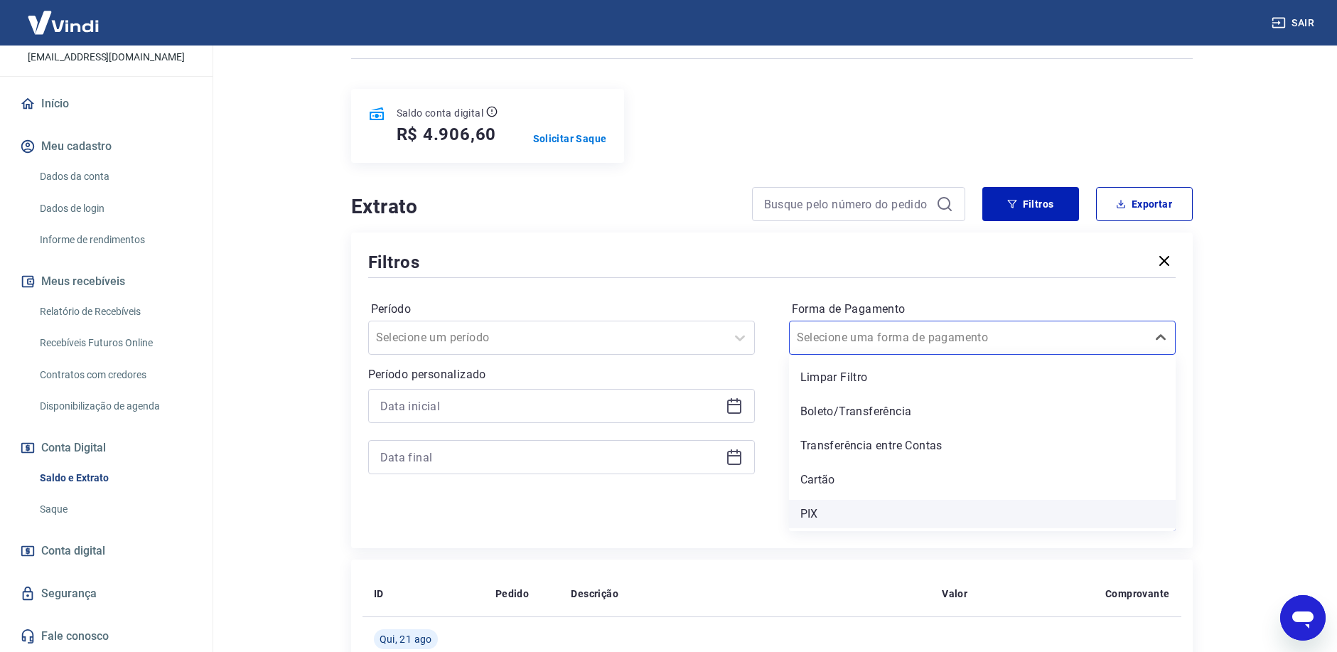
click at [822, 514] on div "PIX" at bounding box center [982, 514] width 387 height 28
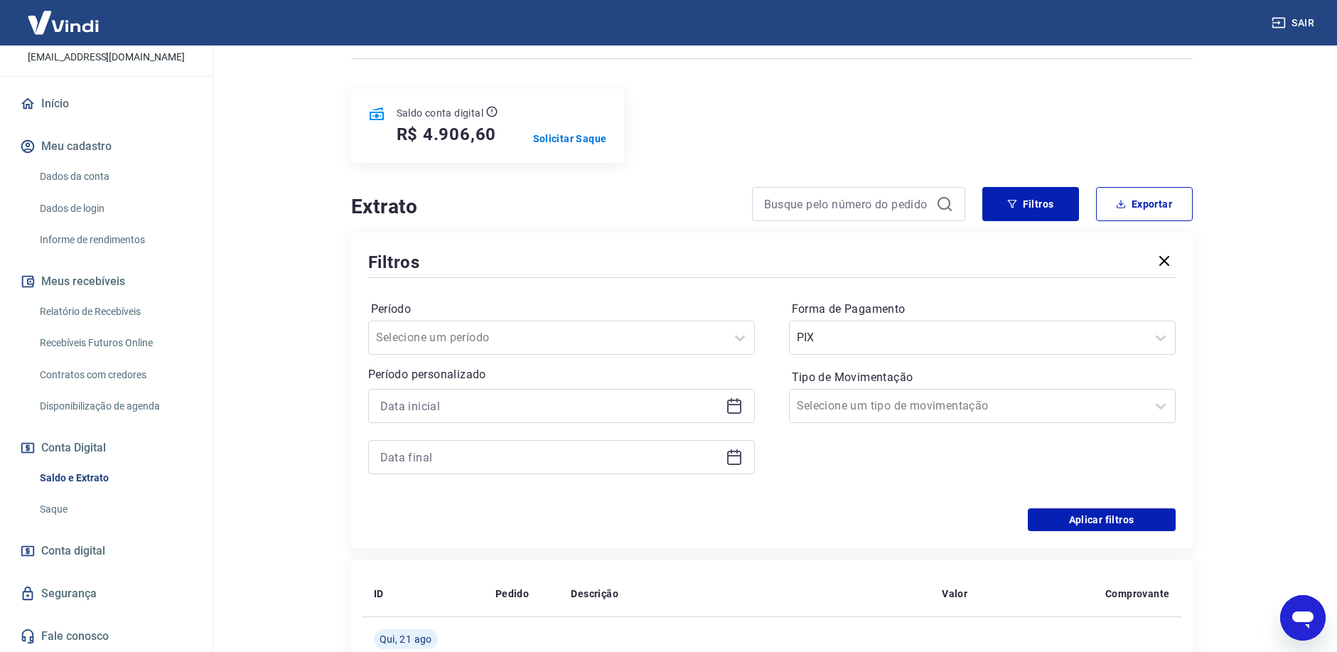
click at [733, 409] on icon at bounding box center [734, 405] width 17 height 17
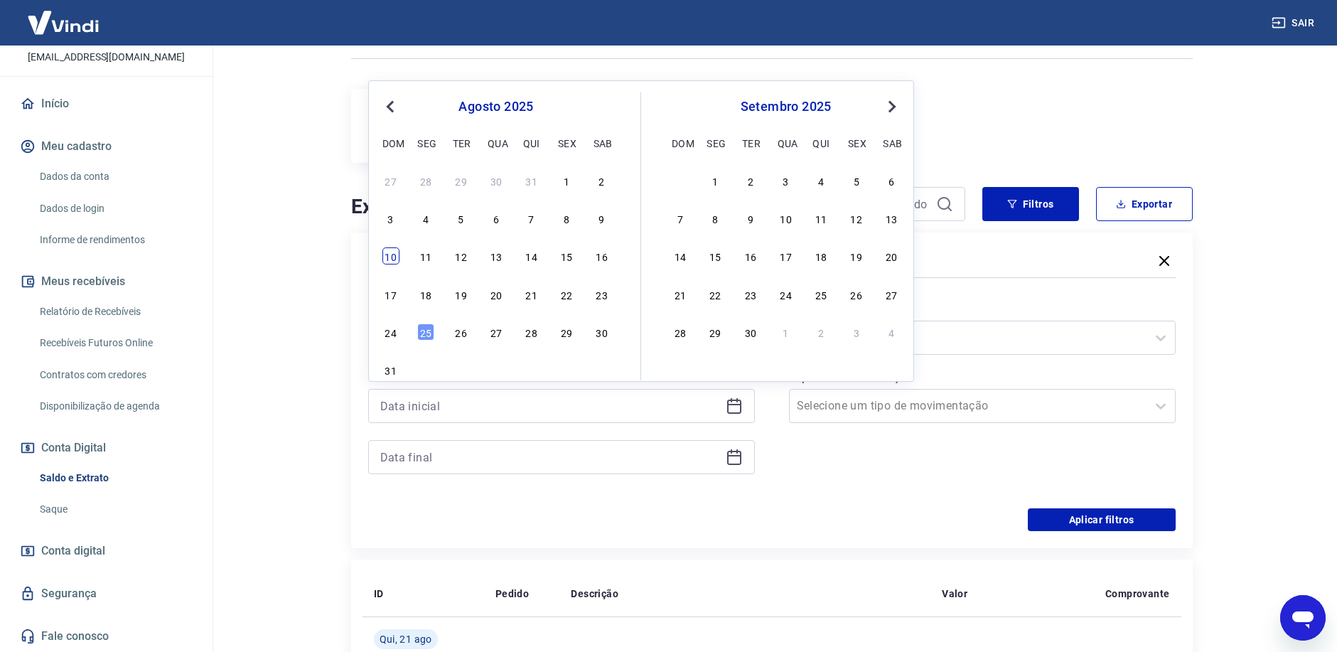
click at [386, 262] on div "10" at bounding box center [390, 255] width 17 height 17
type input "[DATE]"
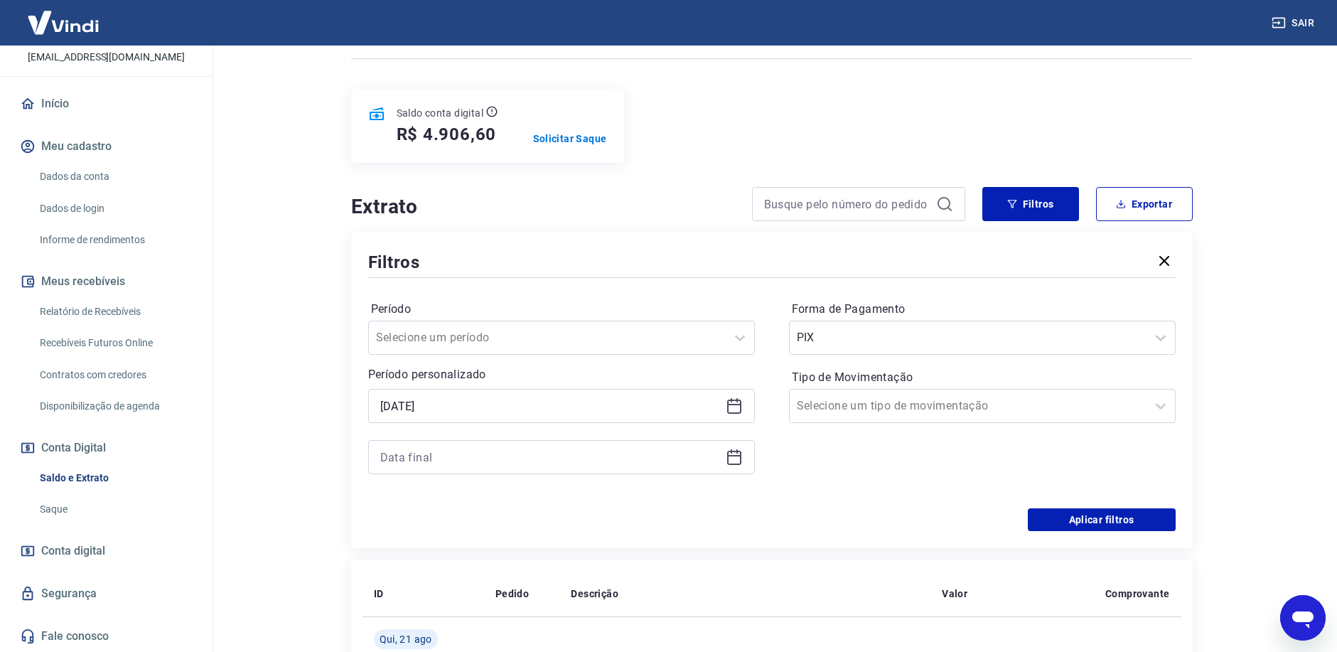
click at [736, 459] on icon at bounding box center [734, 456] width 17 height 17
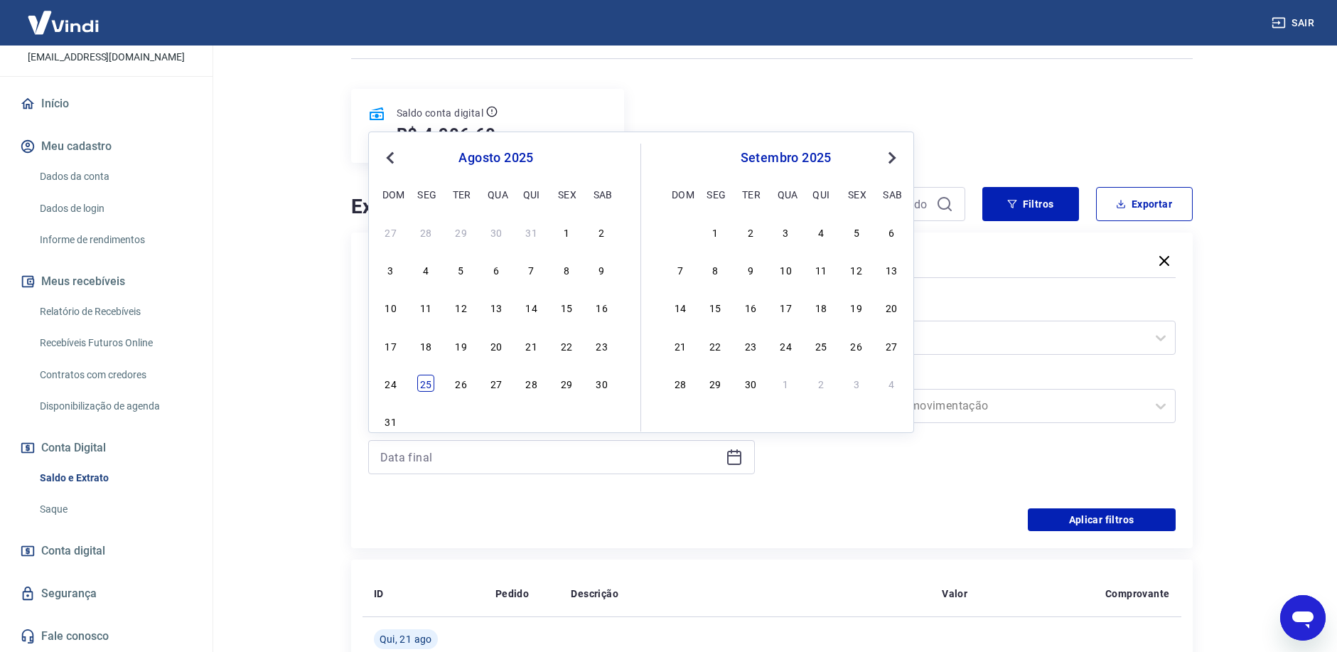
click at [423, 382] on div "25" at bounding box center [425, 383] width 17 height 17
type input "[DATE]"
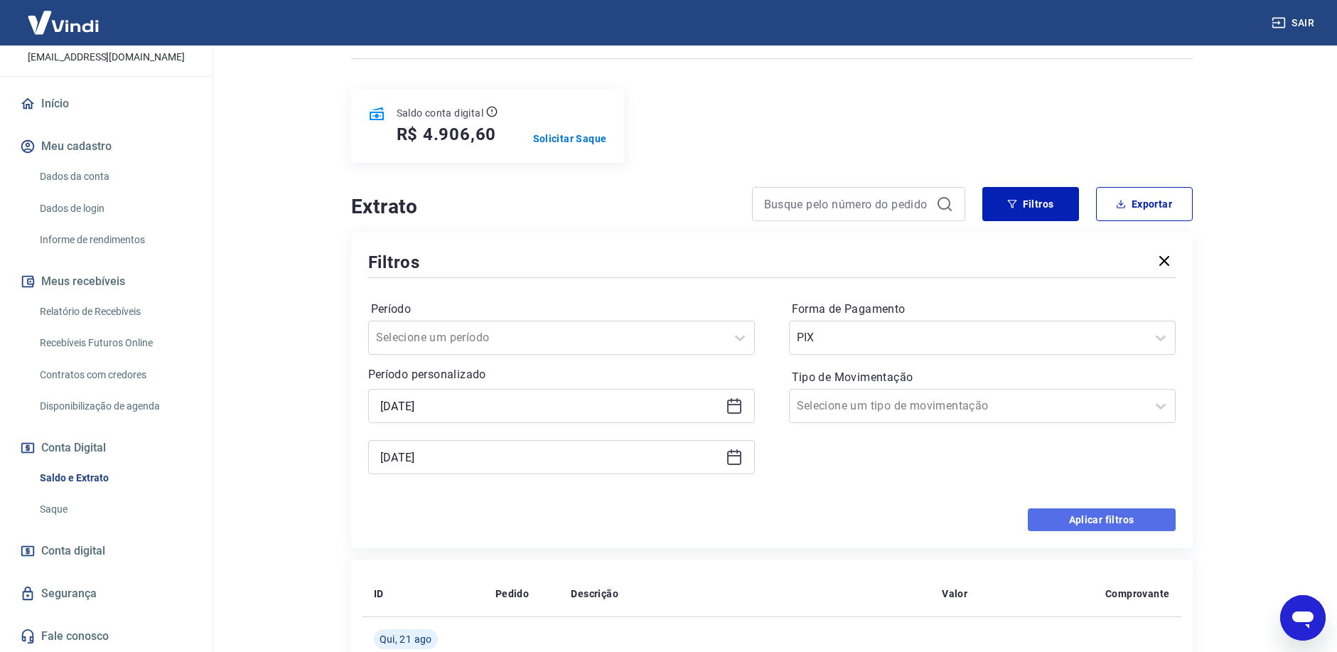
click at [1088, 517] on button "Aplicar filtros" at bounding box center [1102, 519] width 148 height 23
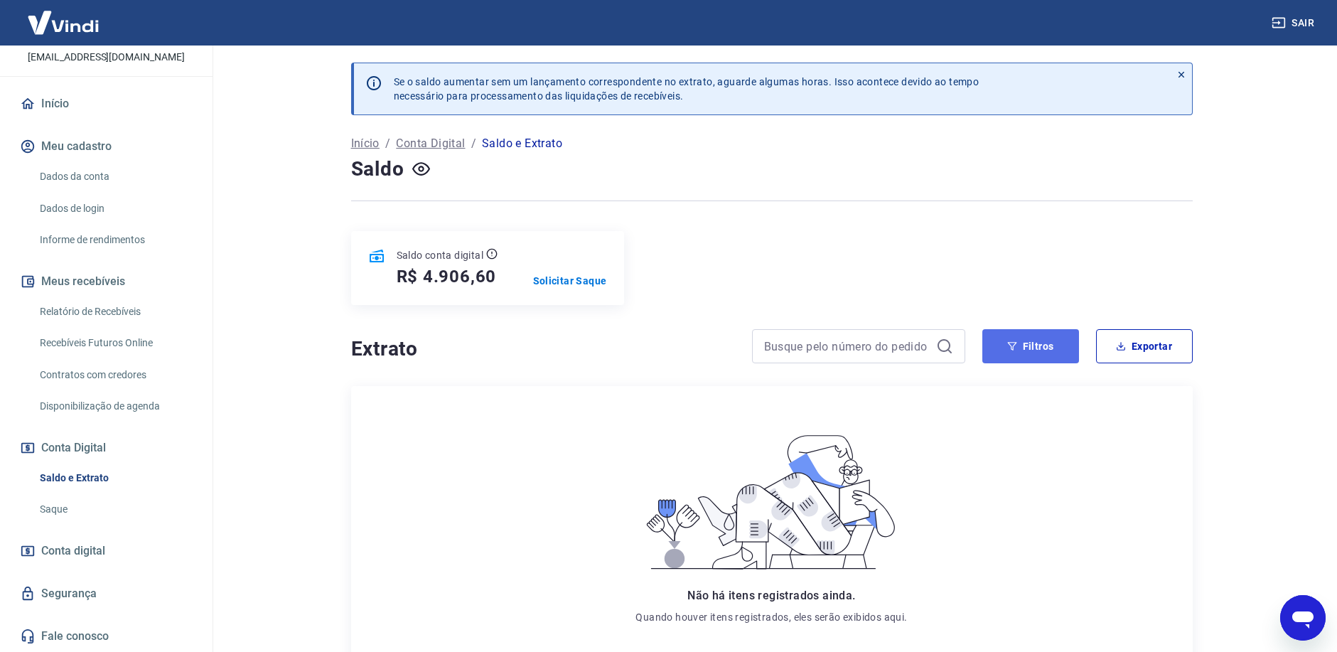
click at [1047, 348] on button "Filtros" at bounding box center [1030, 346] width 97 height 34
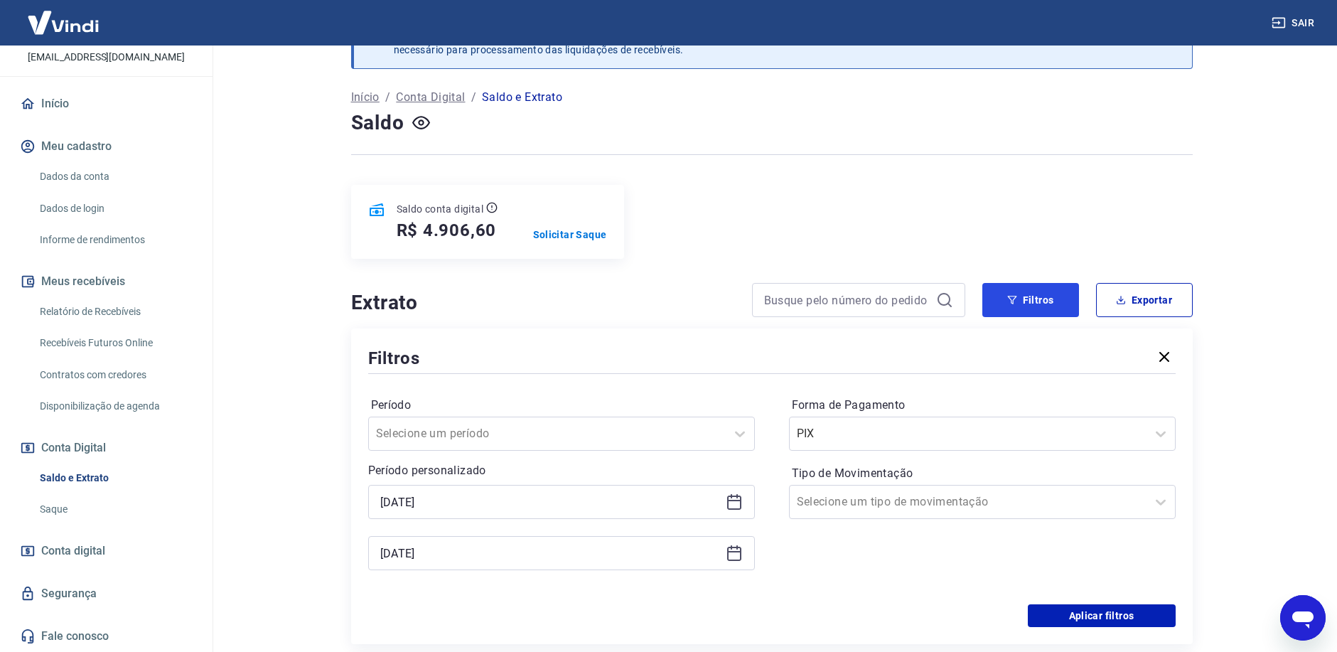
scroll to position [71, 0]
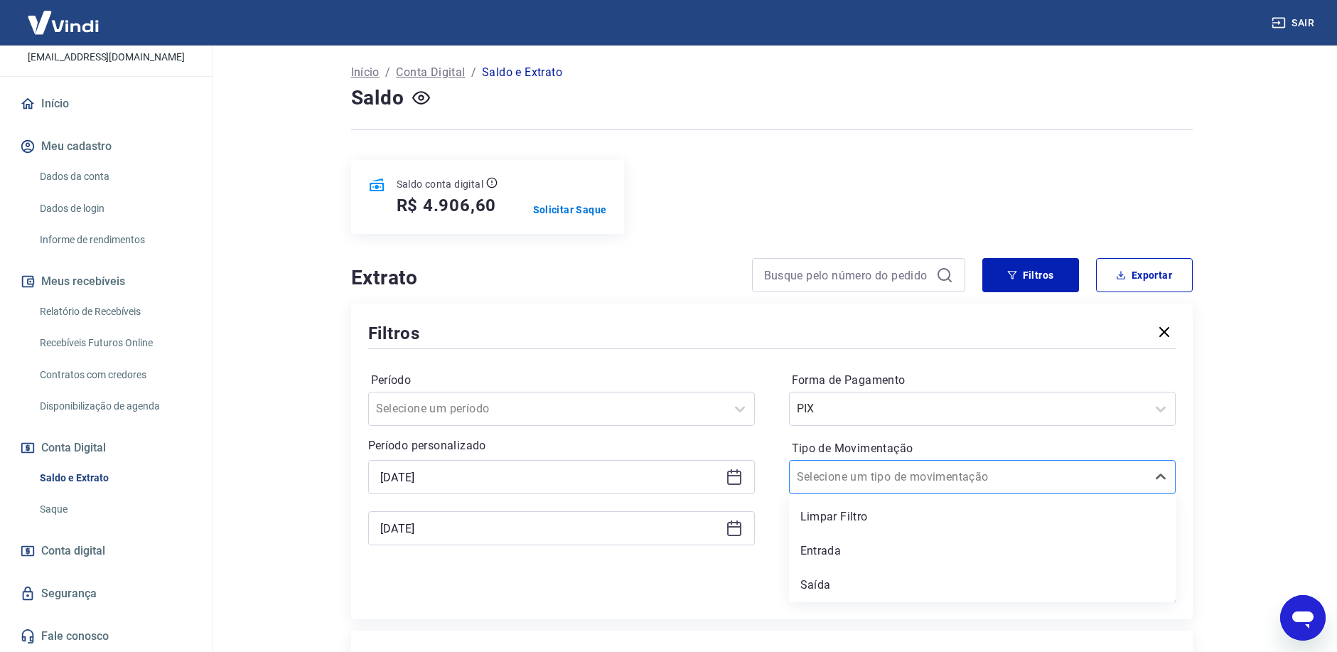
click at [955, 486] on div at bounding box center [968, 477] width 343 height 20
click at [823, 551] on div "Entrada" at bounding box center [982, 551] width 387 height 28
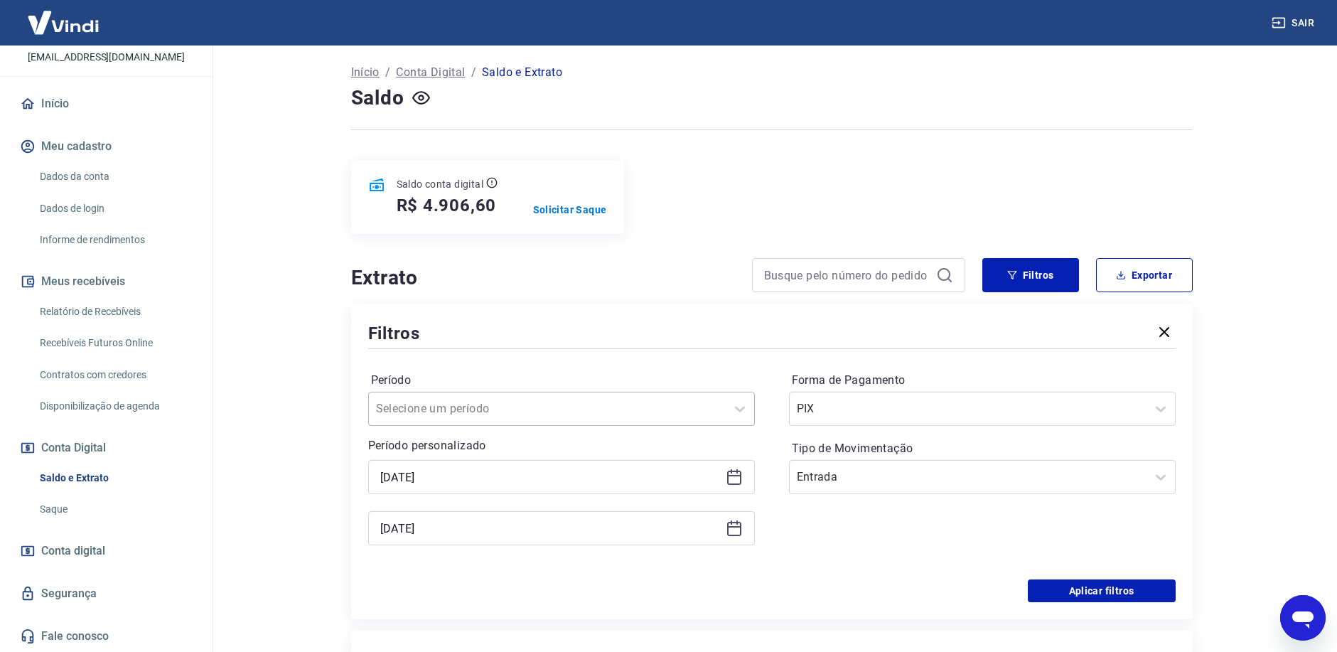
click at [615, 404] on div at bounding box center [547, 409] width 343 height 20
click at [480, 547] on div "Últimos 30 dias" at bounding box center [561, 551] width 387 height 28
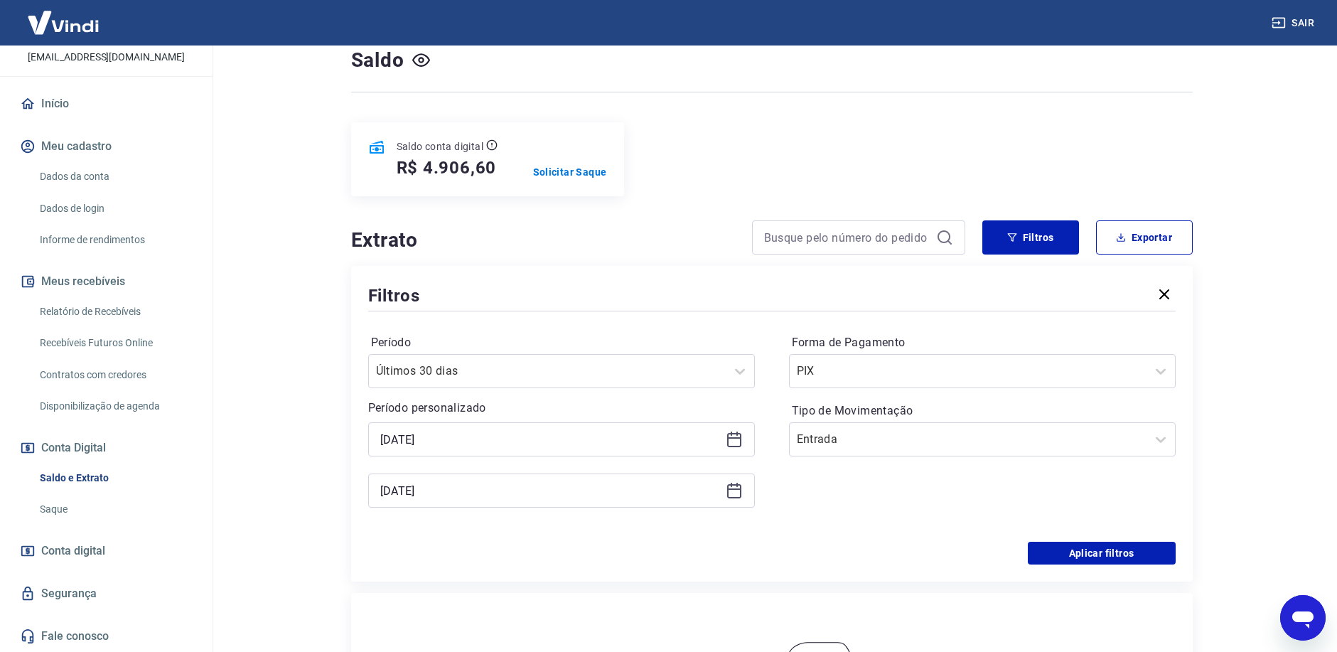
scroll to position [142, 0]
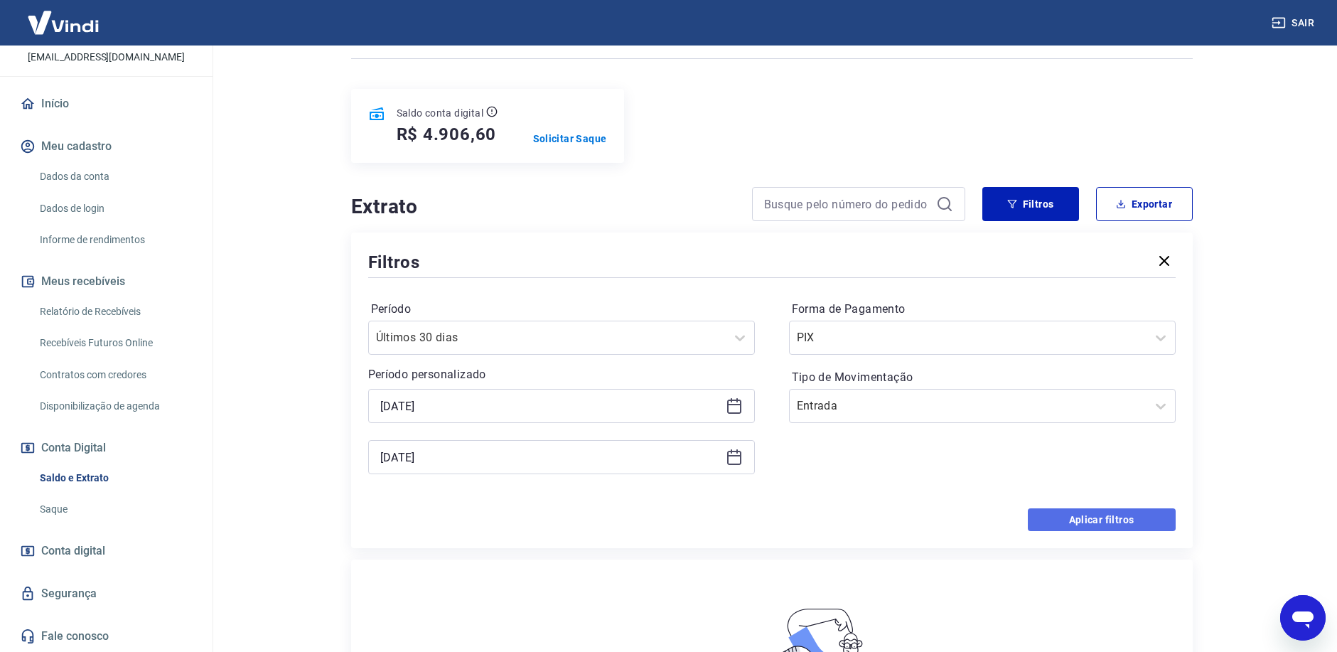
click at [1115, 523] on button "Aplicar filtros" at bounding box center [1102, 519] width 148 height 23
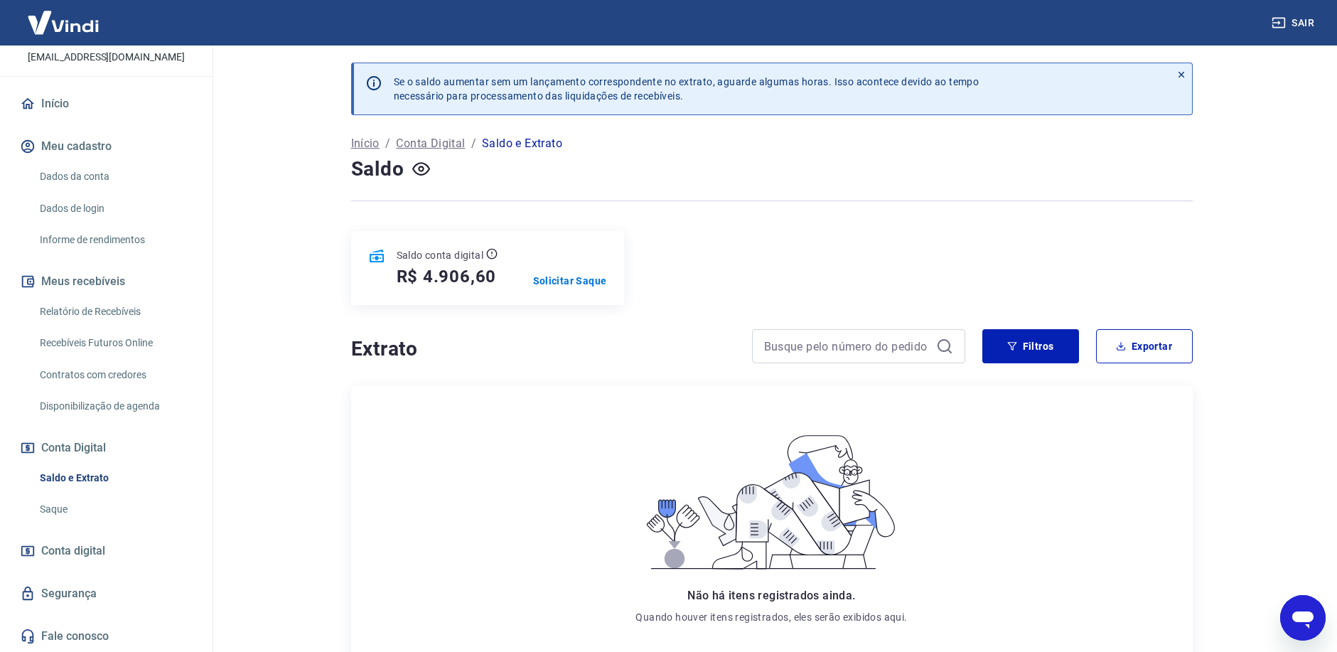
scroll to position [108, 0]
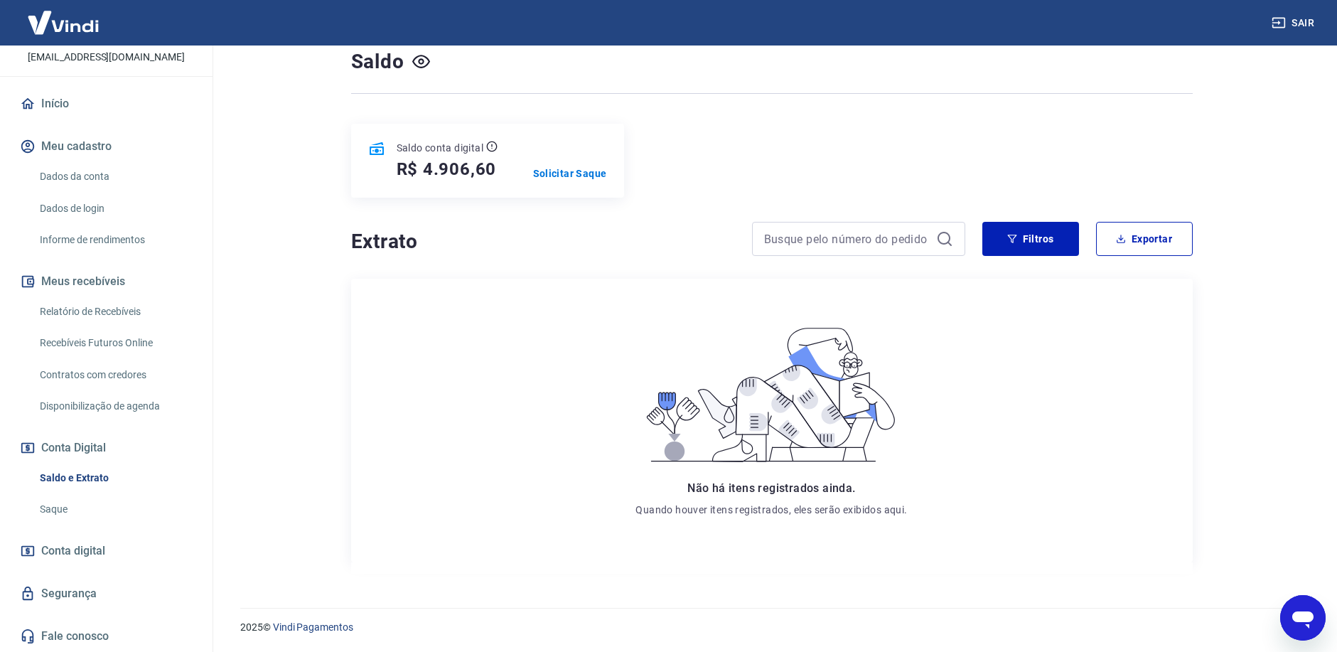
click at [1296, 623] on icon "Abrir janela de mensagens" at bounding box center [1303, 618] width 26 height 26
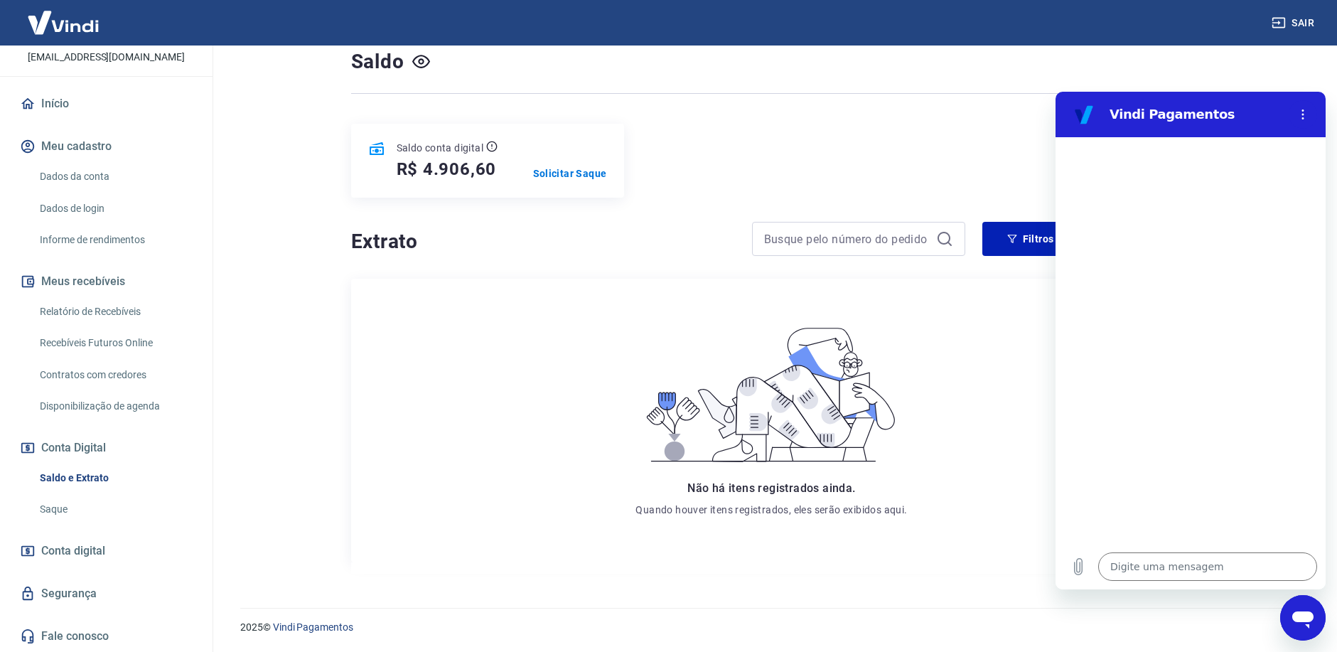
scroll to position [0, 0]
click at [983, 87] on div at bounding box center [772, 93] width 842 height 35
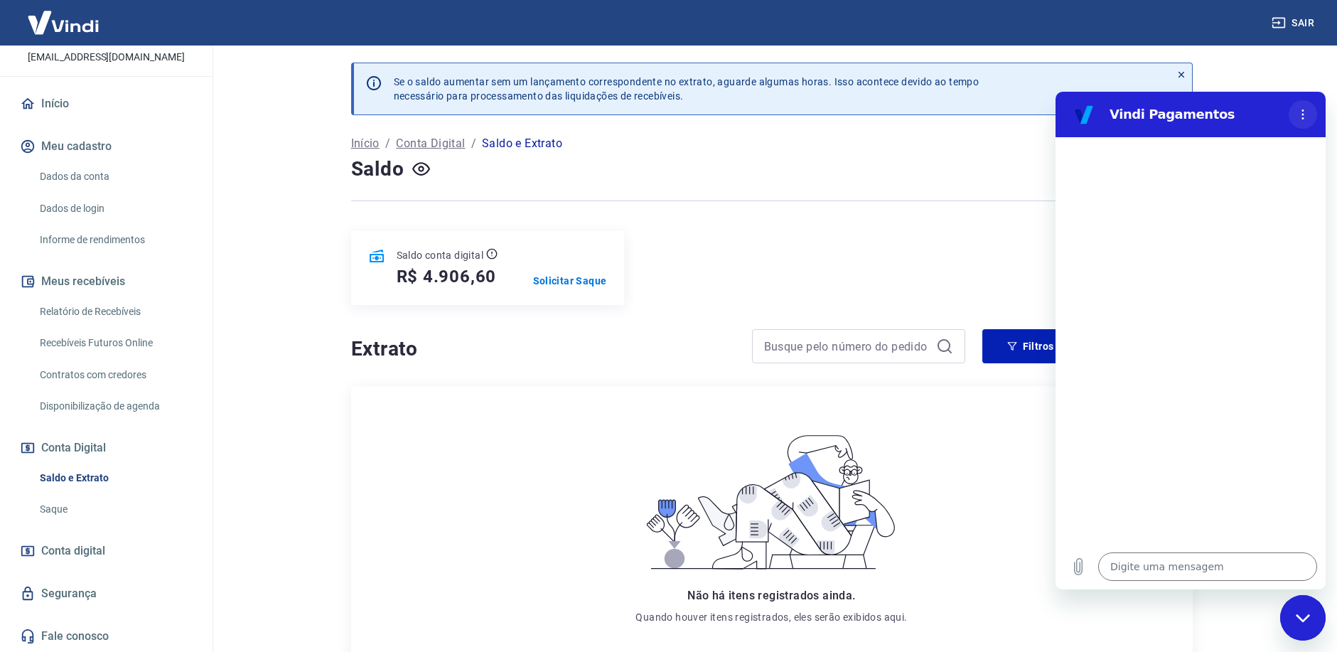
click at [1301, 119] on icon "Menu de opções" at bounding box center [1302, 114] width 11 height 11
click at [1305, 114] on icon "Menu de opções" at bounding box center [1302, 114] width 11 height 11
click at [994, 151] on div "Início / Conta Digital / Saldo e Extrato" at bounding box center [772, 143] width 842 height 23
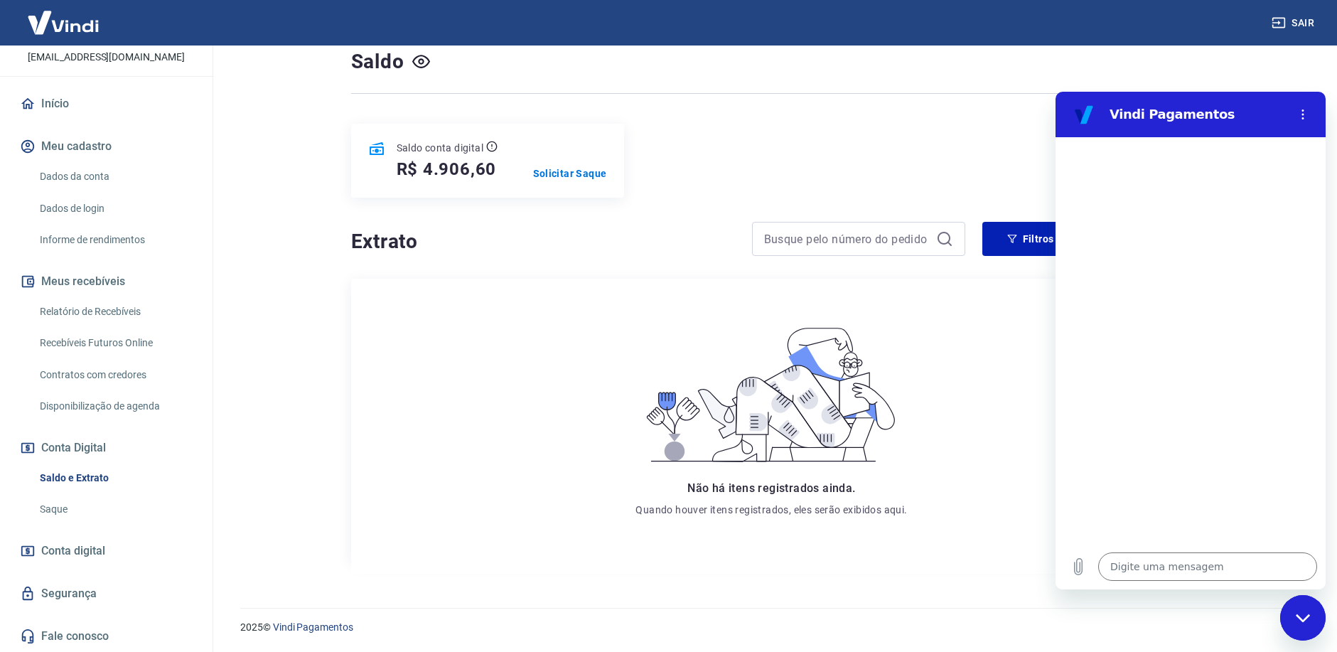
click at [1293, 629] on div "Fechar janela de mensagens" at bounding box center [1302, 617] width 43 height 43
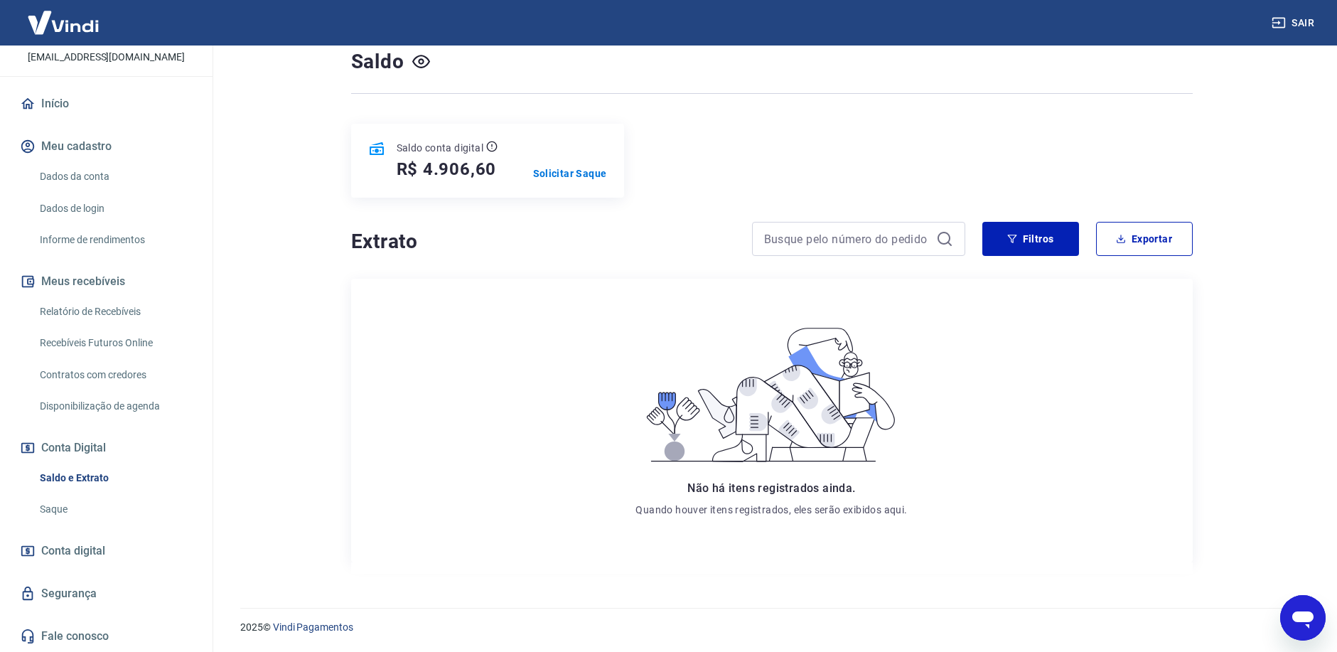
scroll to position [34, 0]
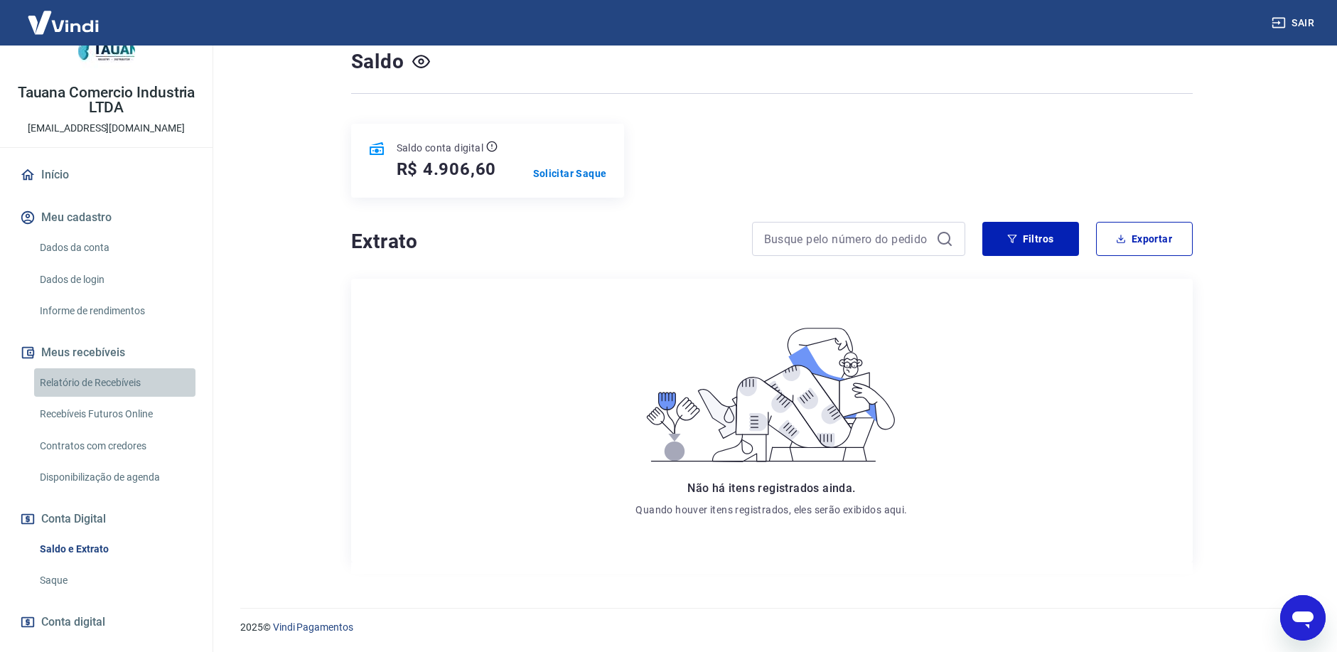
click at [116, 383] on link "Relatório de Recebíveis" at bounding box center [114, 382] width 161 height 29
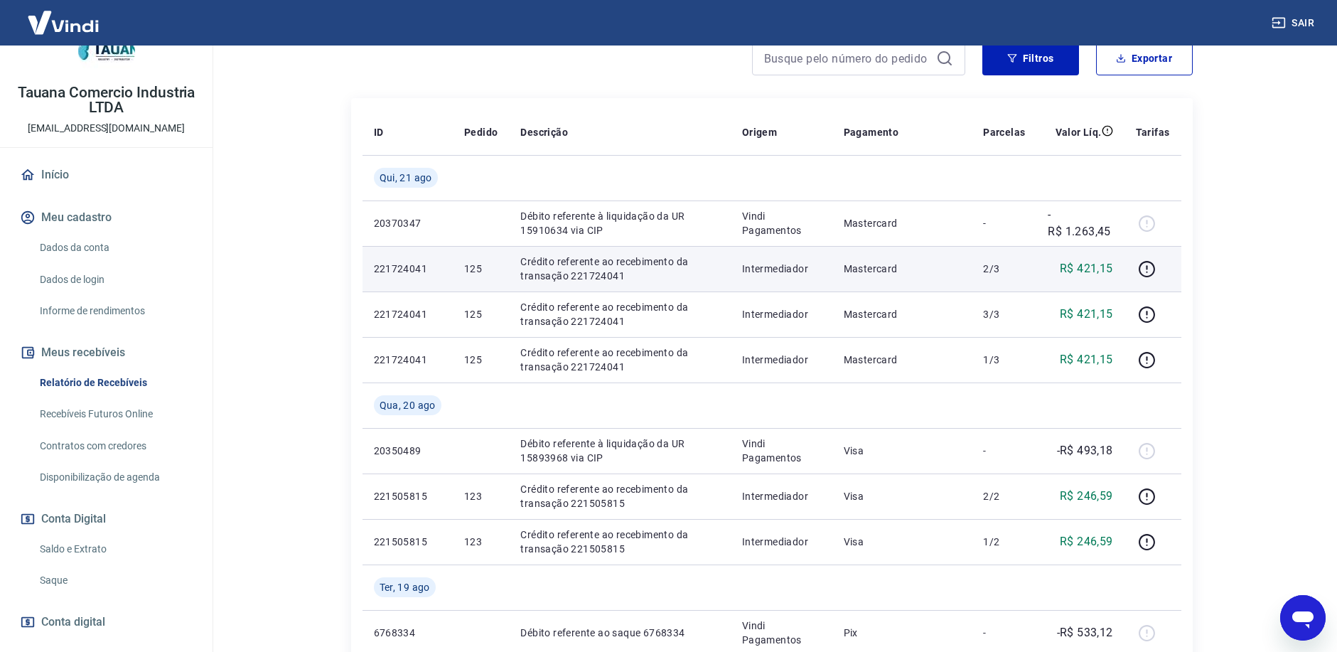
scroll to position [284, 0]
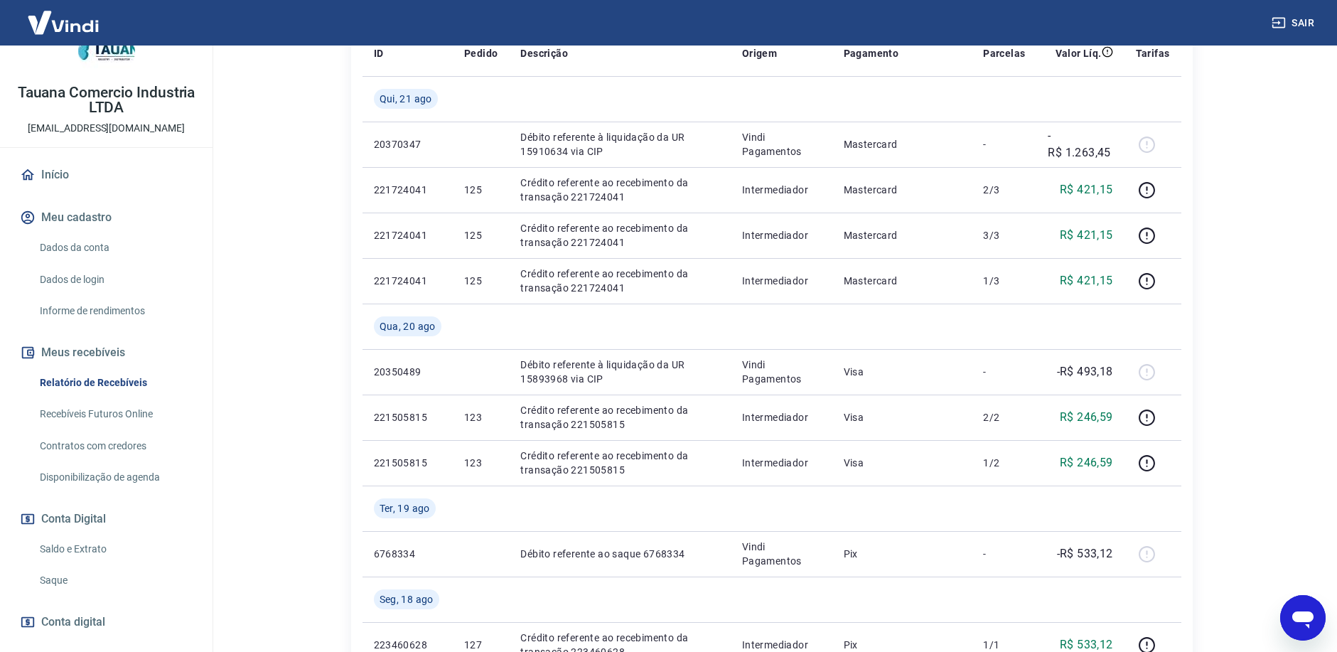
type textarea "x"
